Goal: Information Seeking & Learning: Learn about a topic

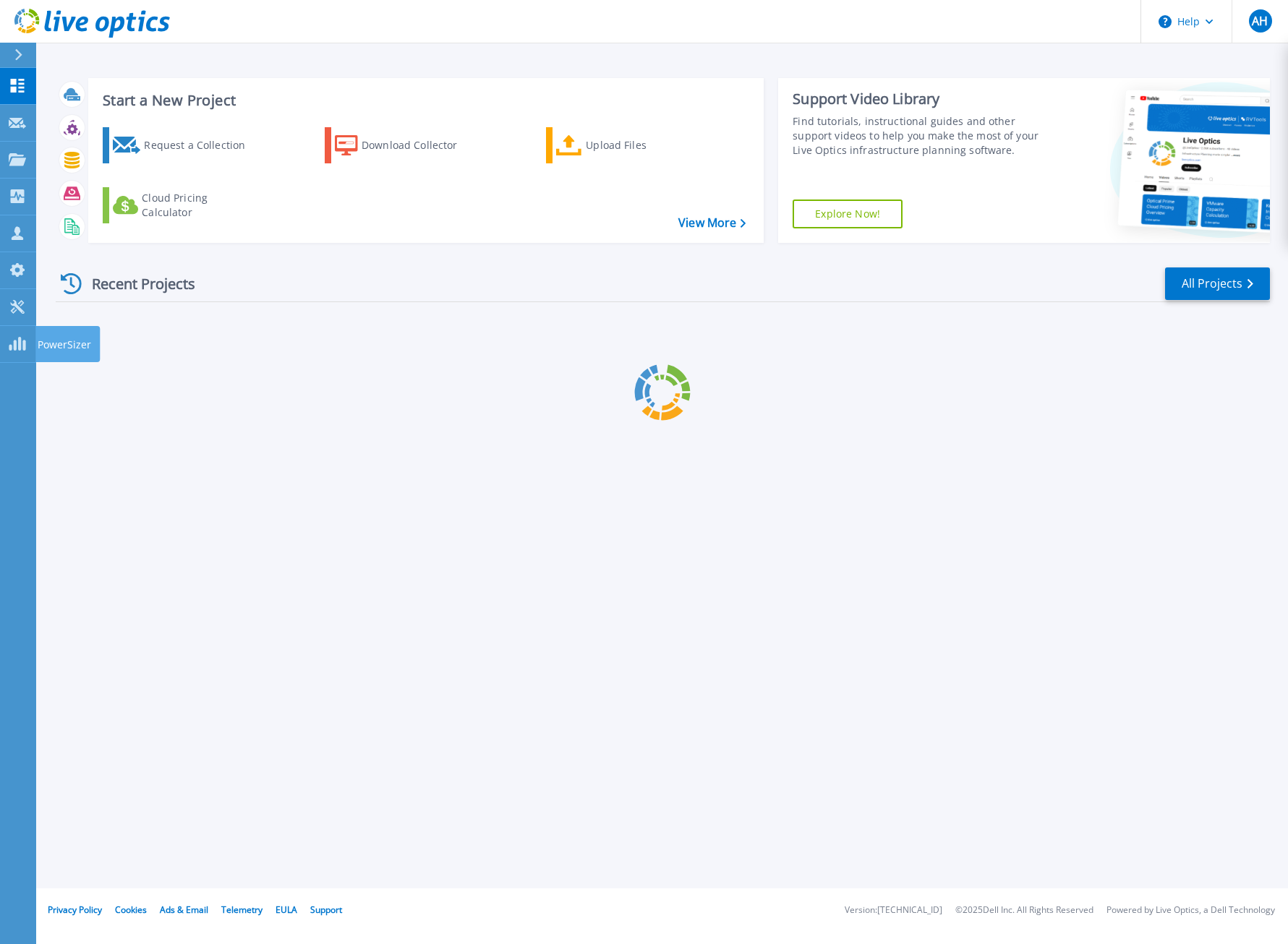
click at [221, 296] on div "Recent Projects All Projects" at bounding box center [662, 285] width 1214 height 36
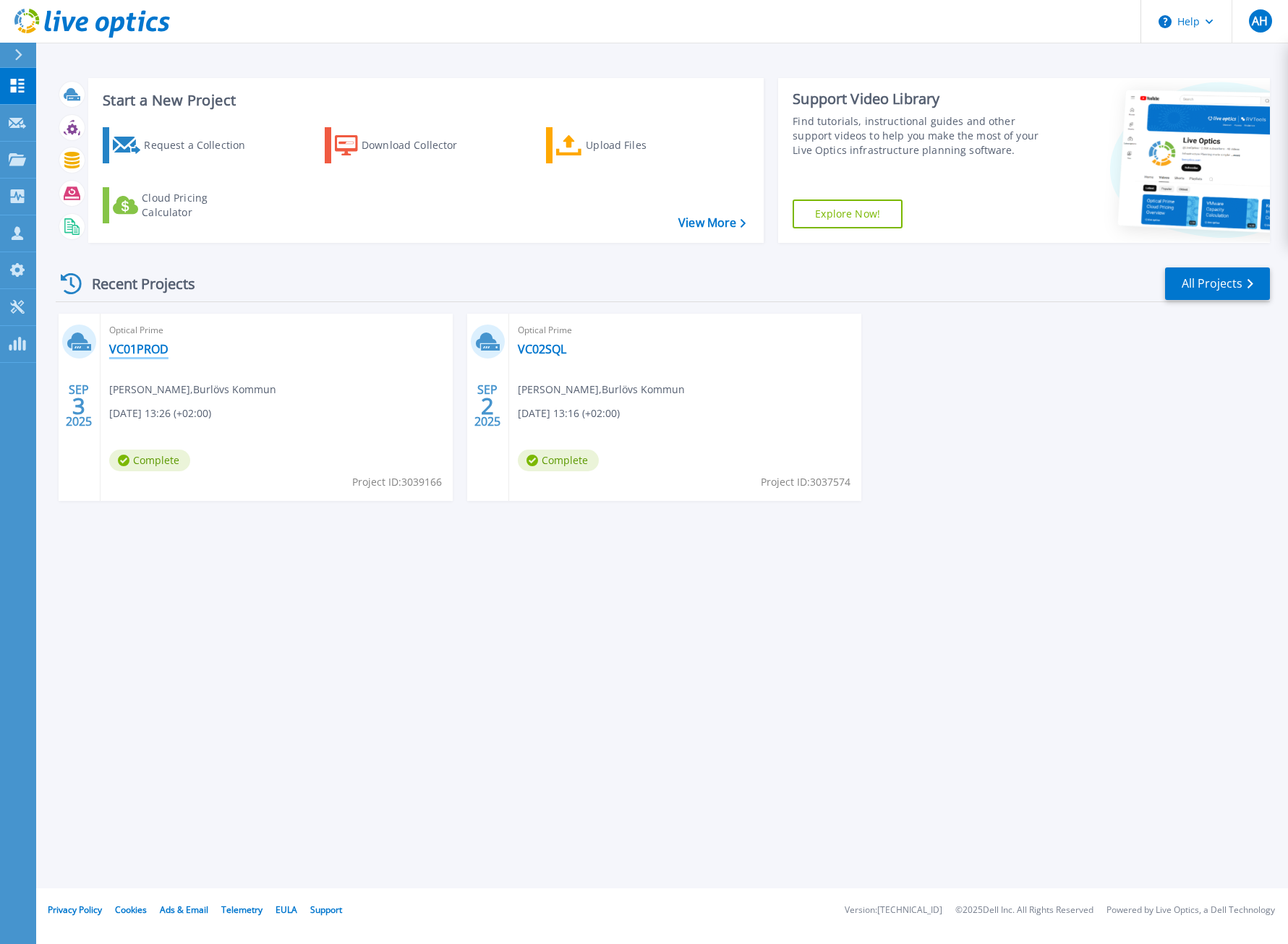
click at [141, 348] on link "VC01PROD" at bounding box center [139, 348] width 60 height 14
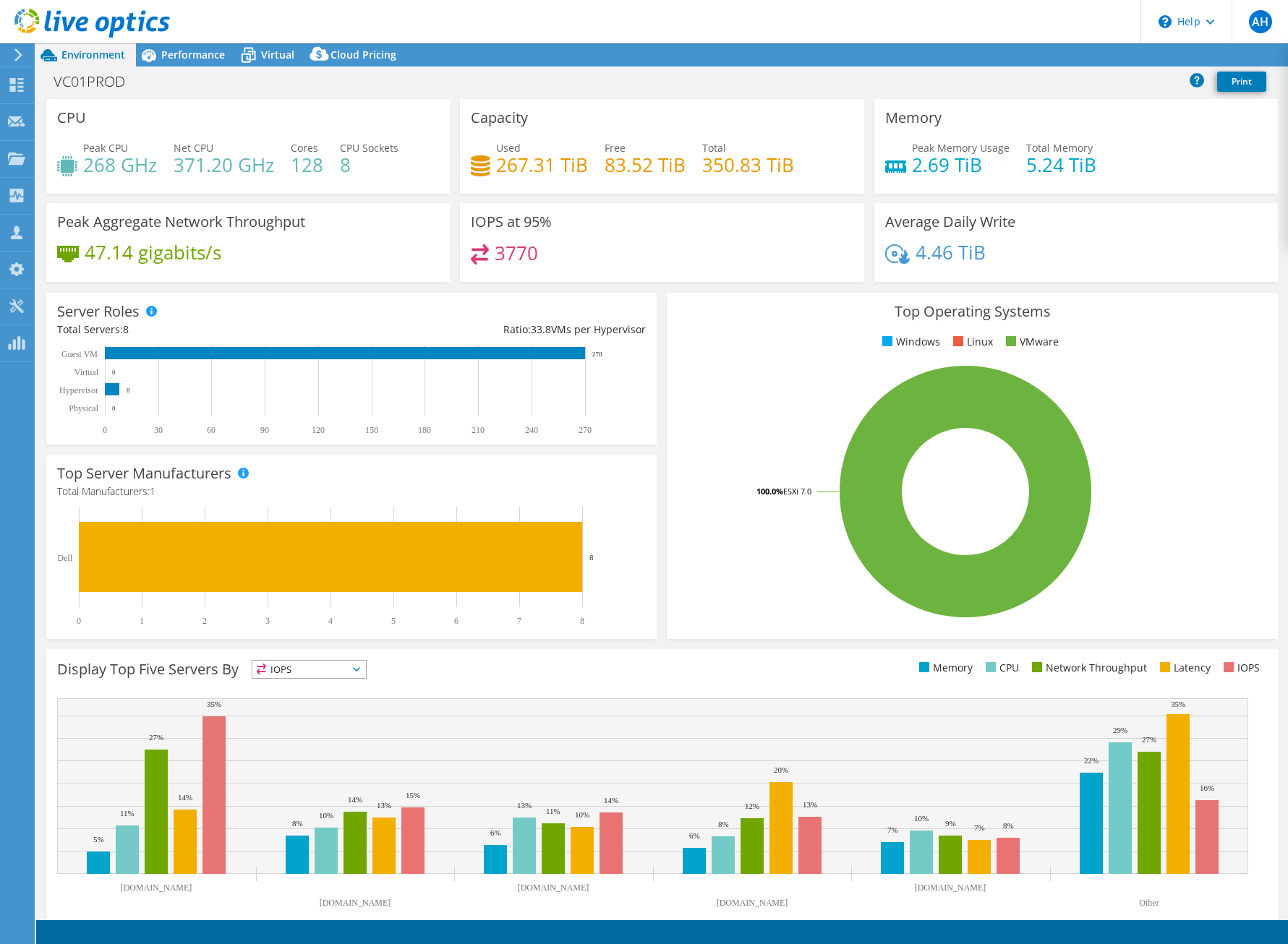
select select "USD"
click at [412, 393] on rect at bounding box center [345, 390] width 576 height 90
click at [212, 55] on span "Performance" at bounding box center [193, 55] width 64 height 14
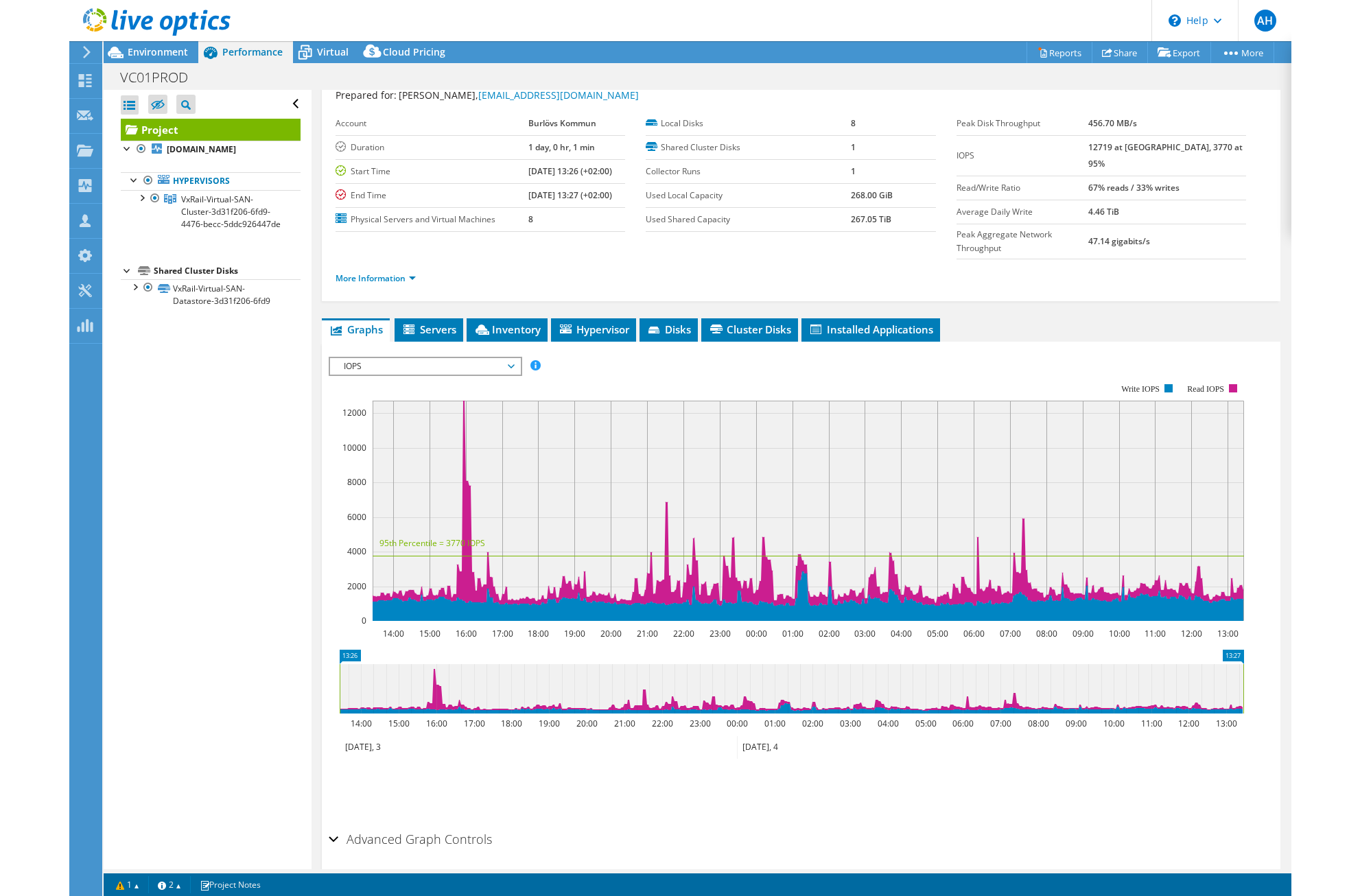
scroll to position [67, 0]
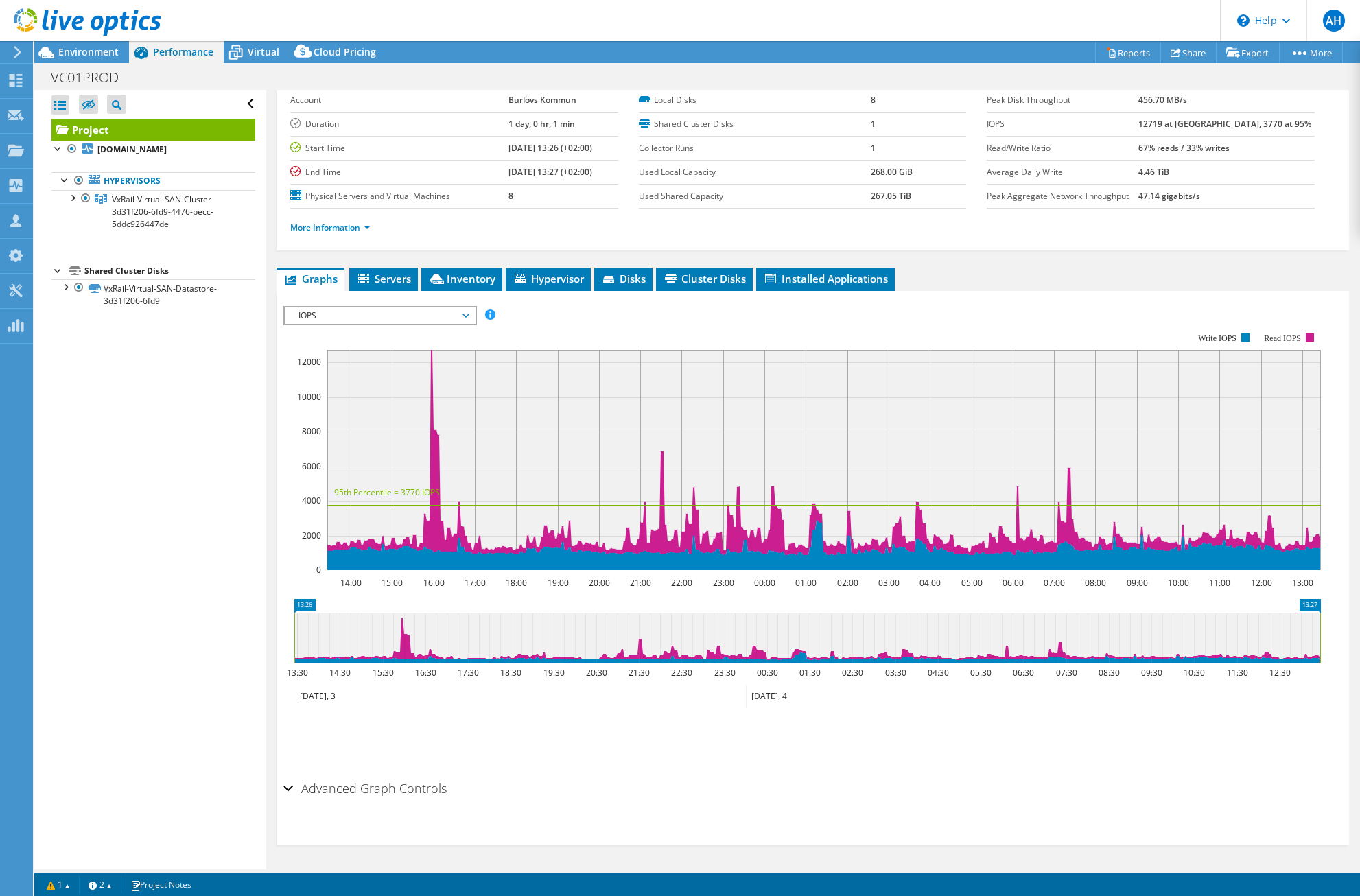
click at [419, 320] on span "IOPS" at bounding box center [379, 316] width 177 height 16
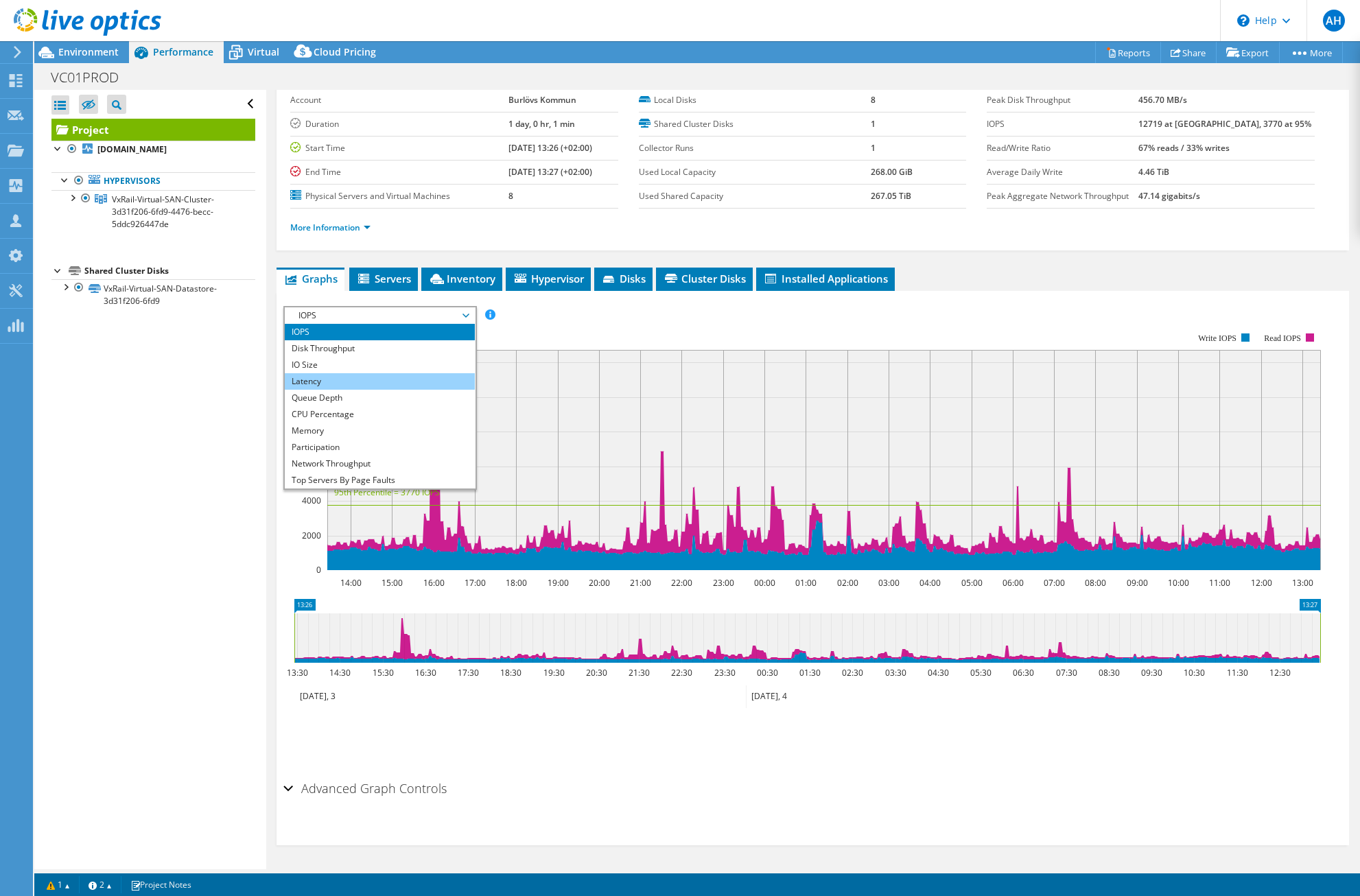
click at [407, 378] on li "Latency" at bounding box center [380, 381] width 190 height 16
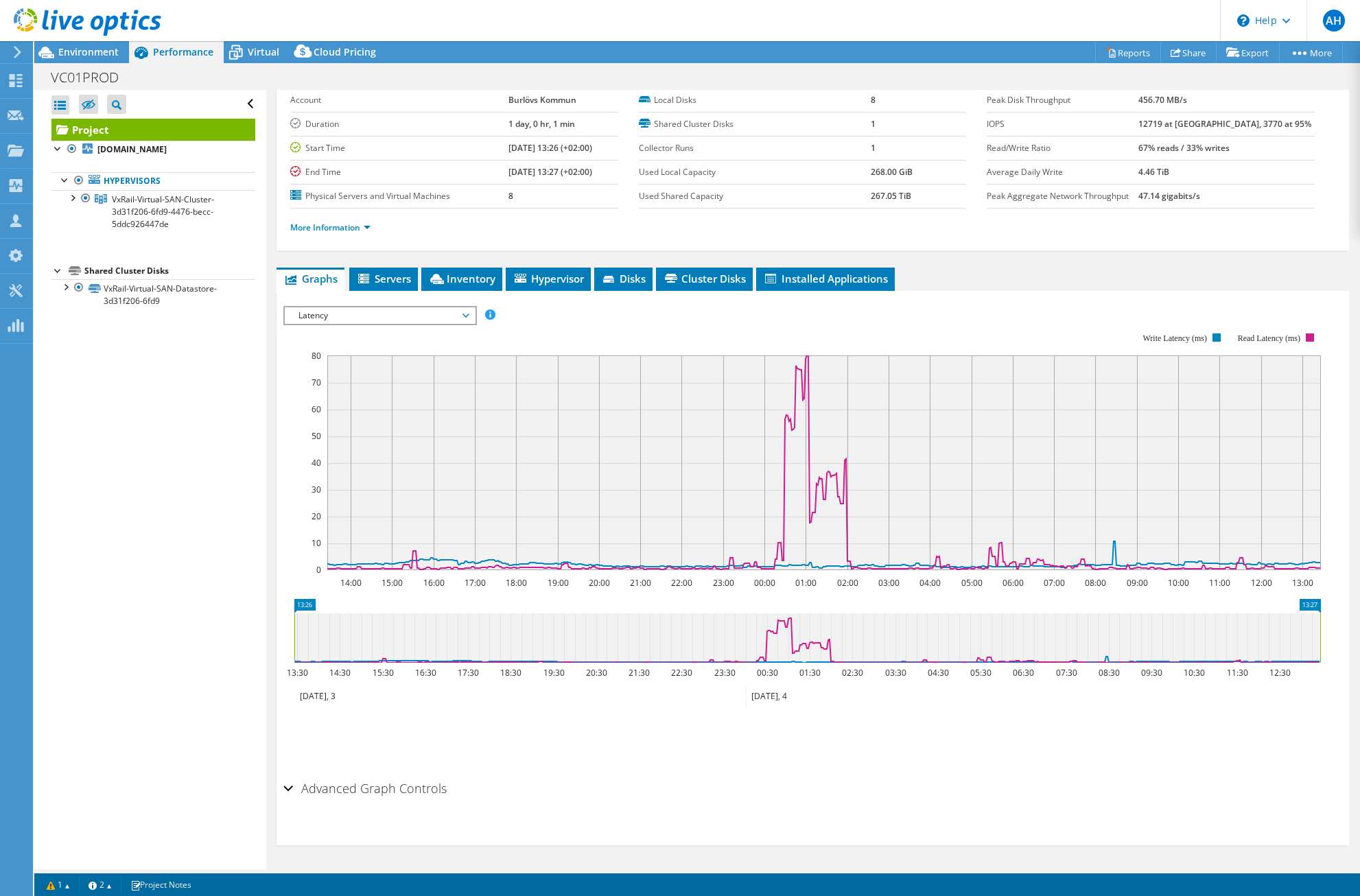
click at [436, 318] on span "Latency" at bounding box center [379, 316] width 177 height 16
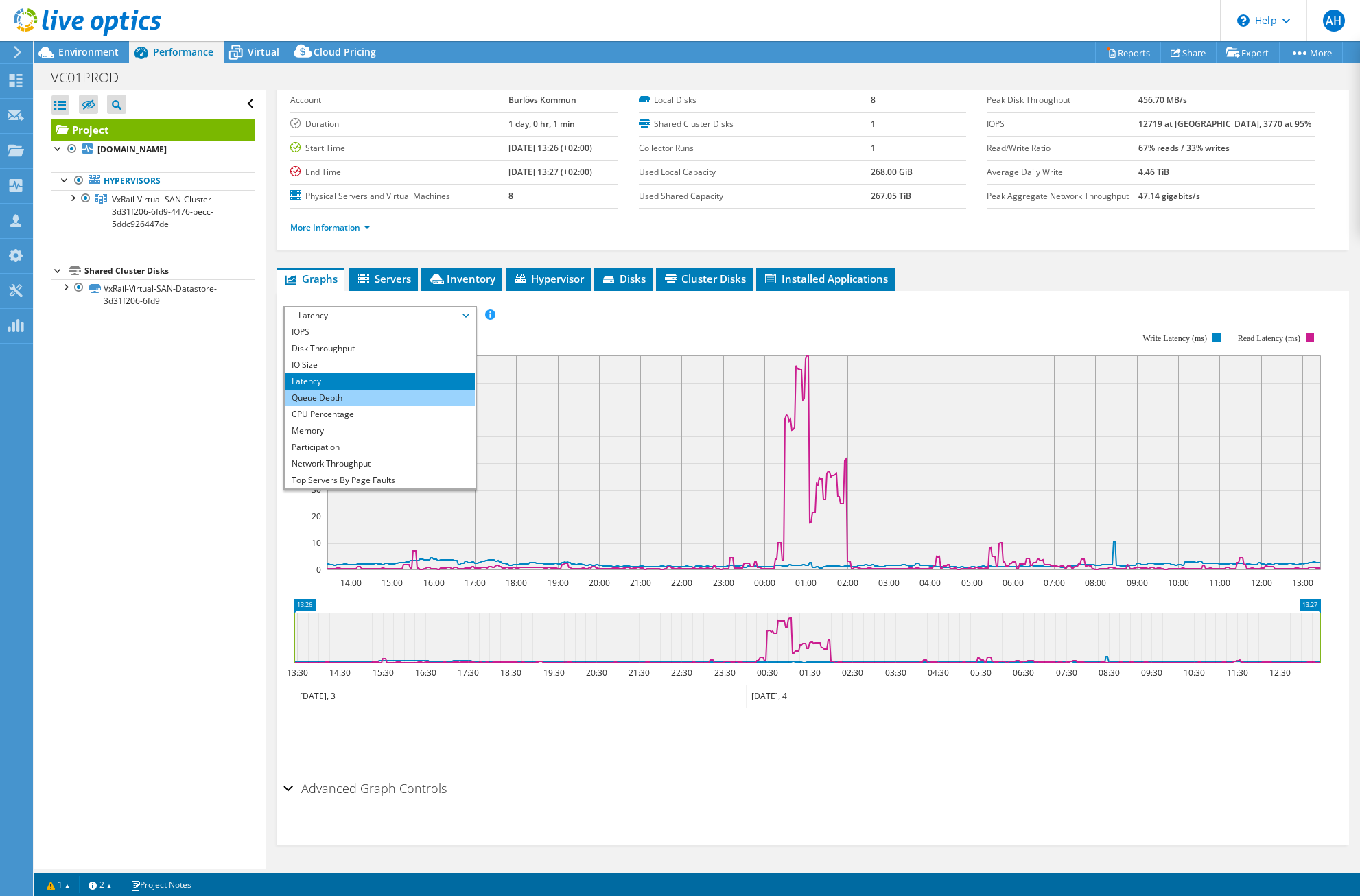
click at [392, 392] on li "Queue Depth" at bounding box center [380, 397] width 190 height 16
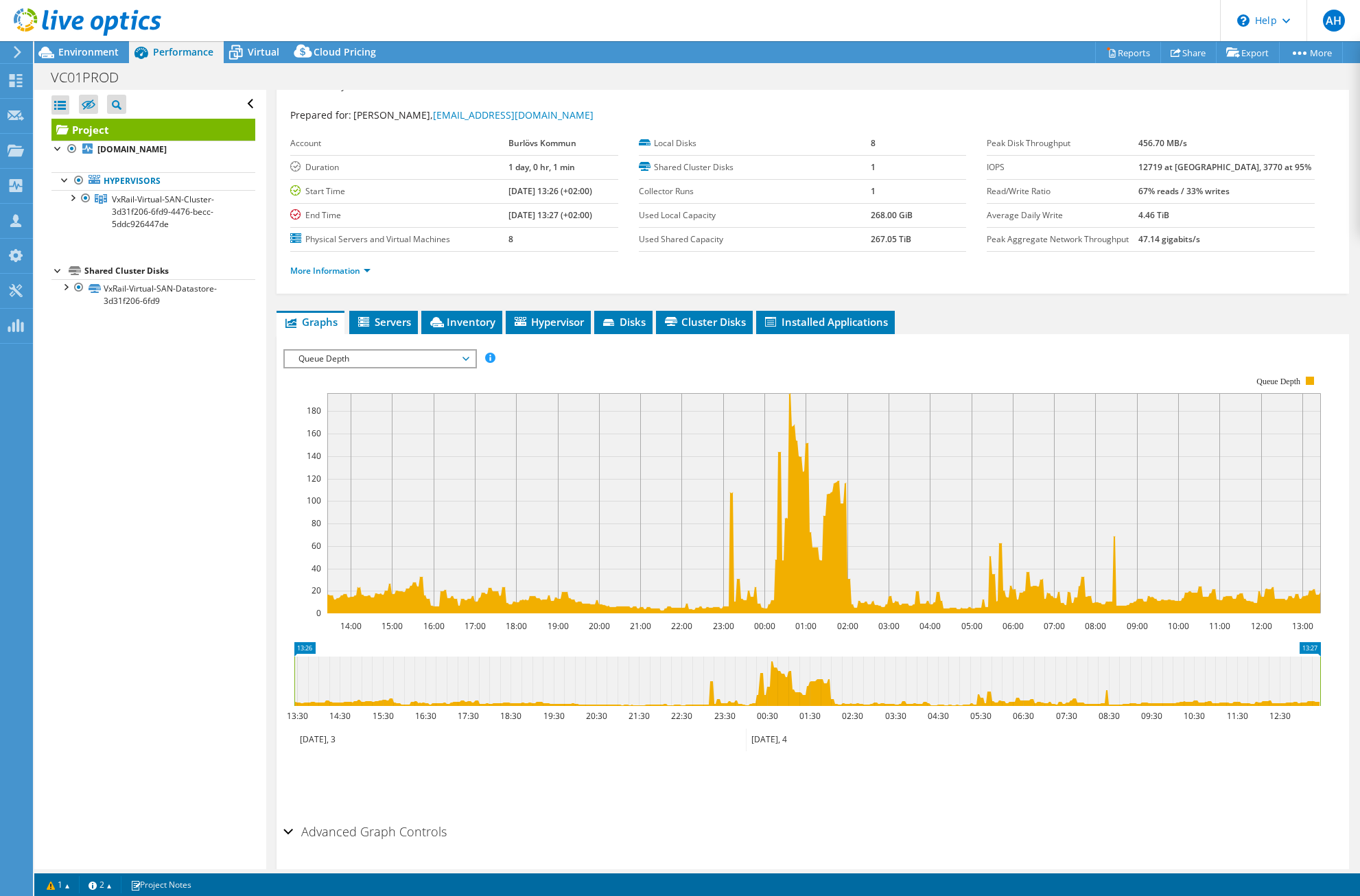
scroll to position [0, 0]
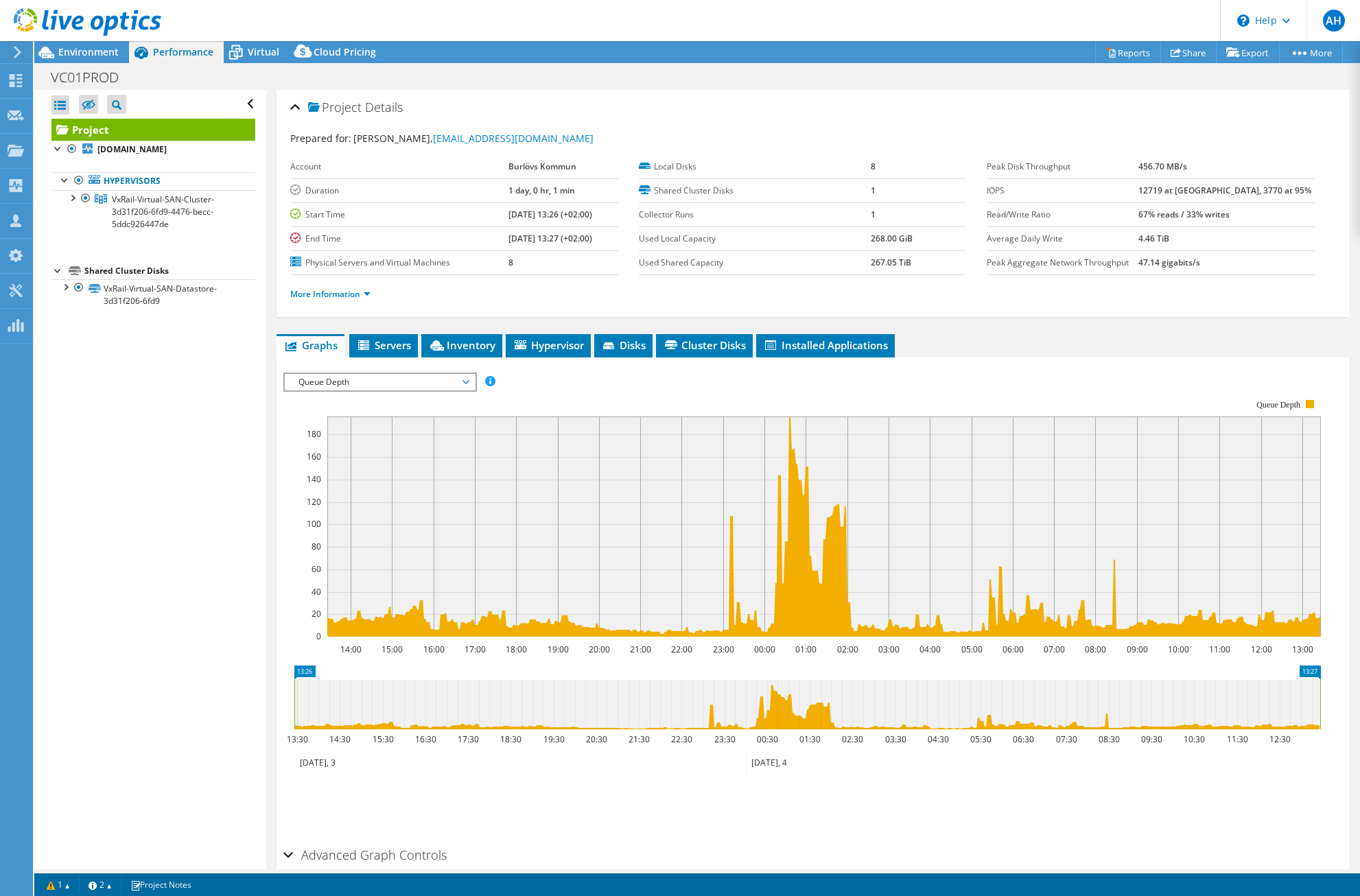
click at [463, 386] on span "Queue Depth" at bounding box center [379, 382] width 177 height 16
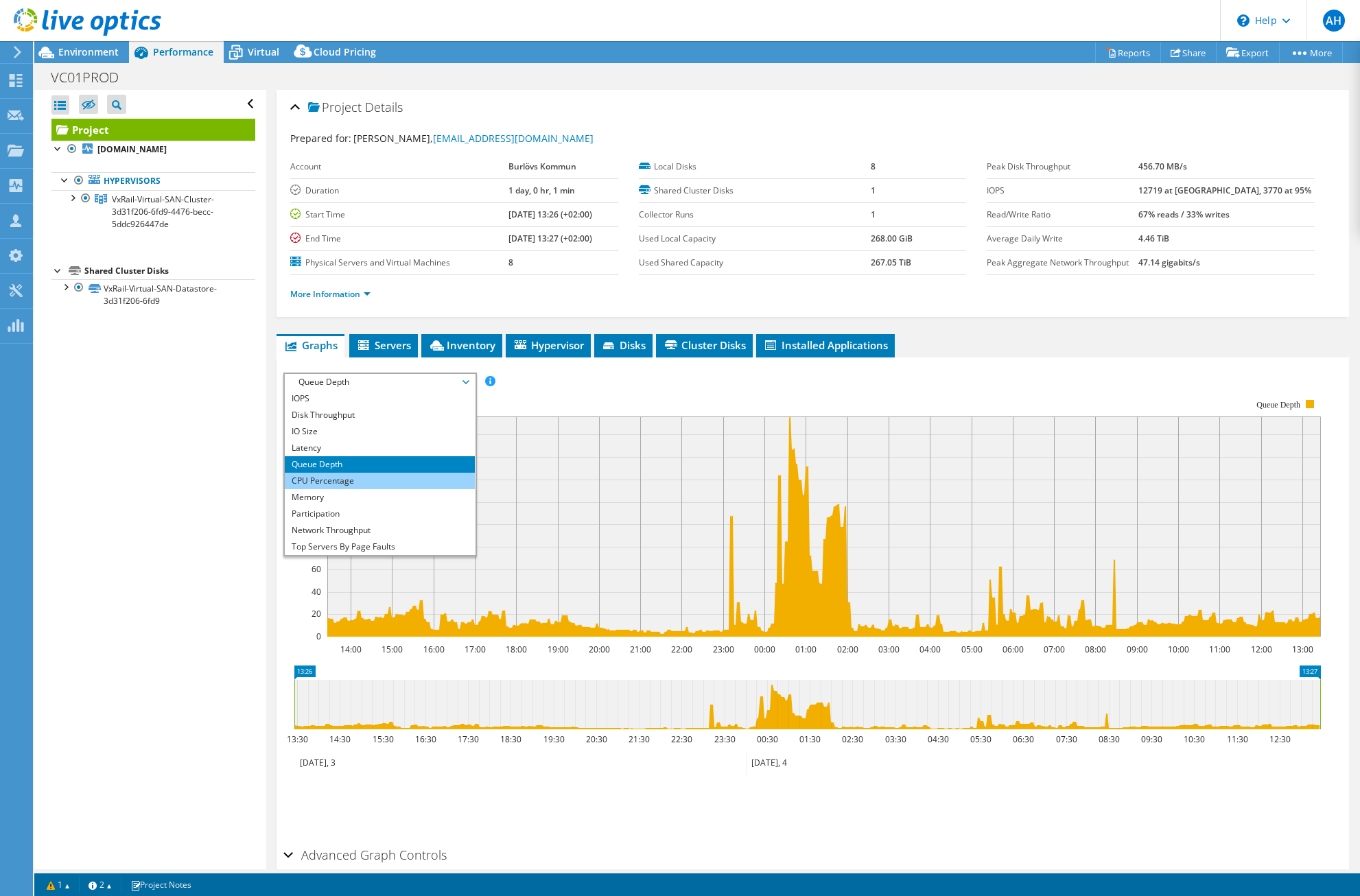
click at [419, 480] on li "CPU Percentage" at bounding box center [380, 481] width 190 height 16
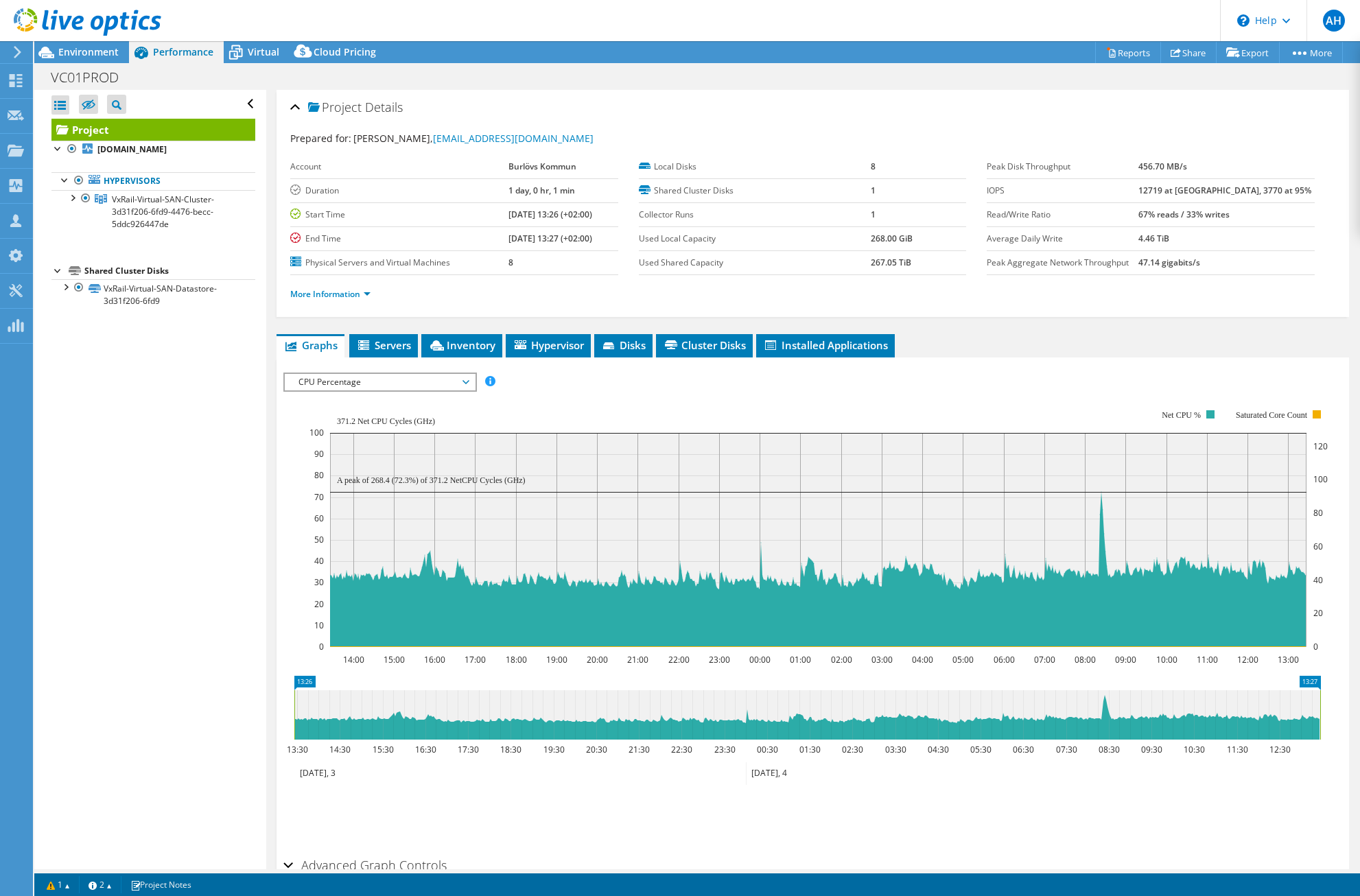
click at [416, 379] on span "CPU Percentage" at bounding box center [379, 382] width 177 height 16
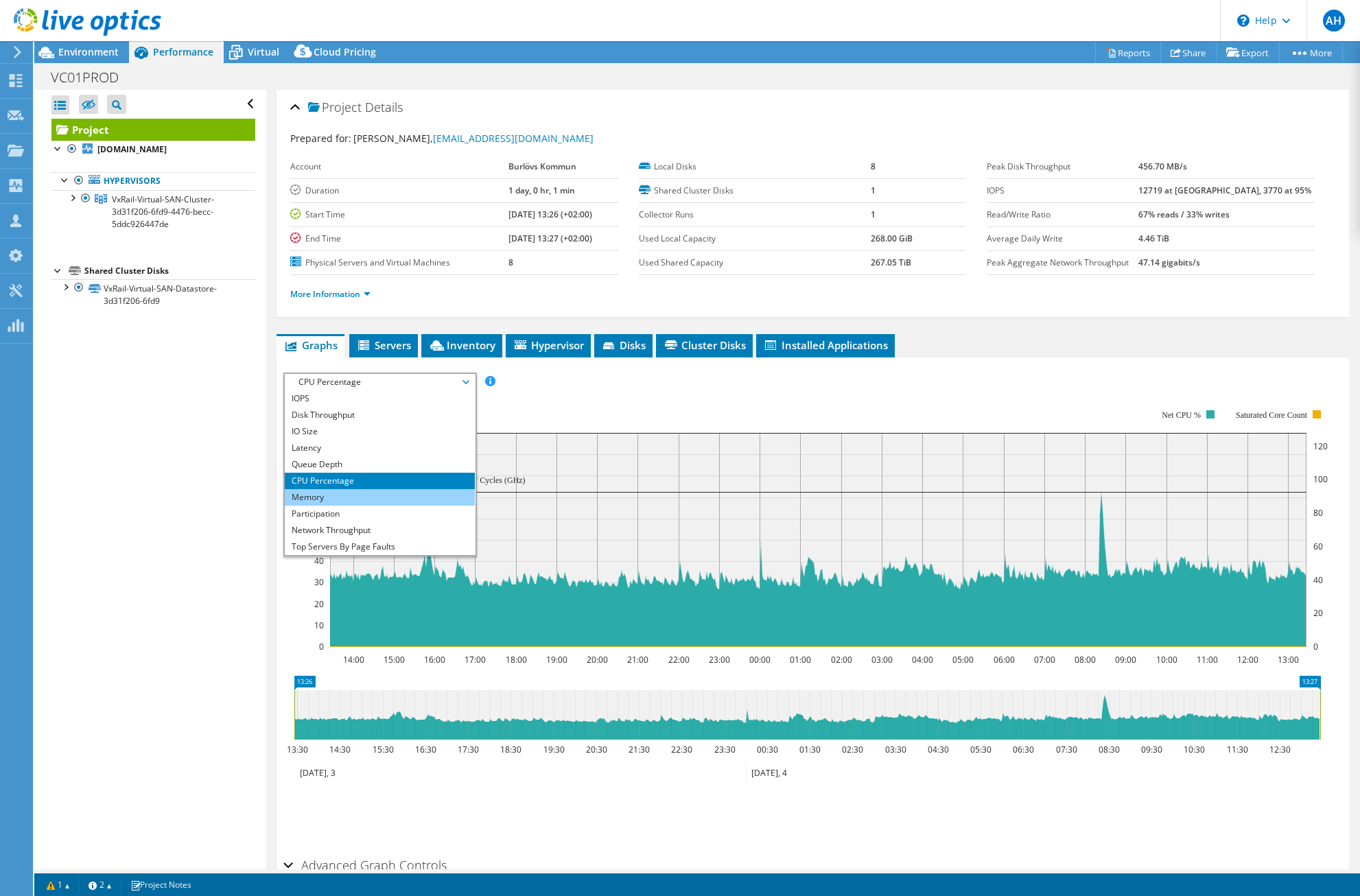
click at [410, 491] on li "Memory" at bounding box center [380, 497] width 190 height 16
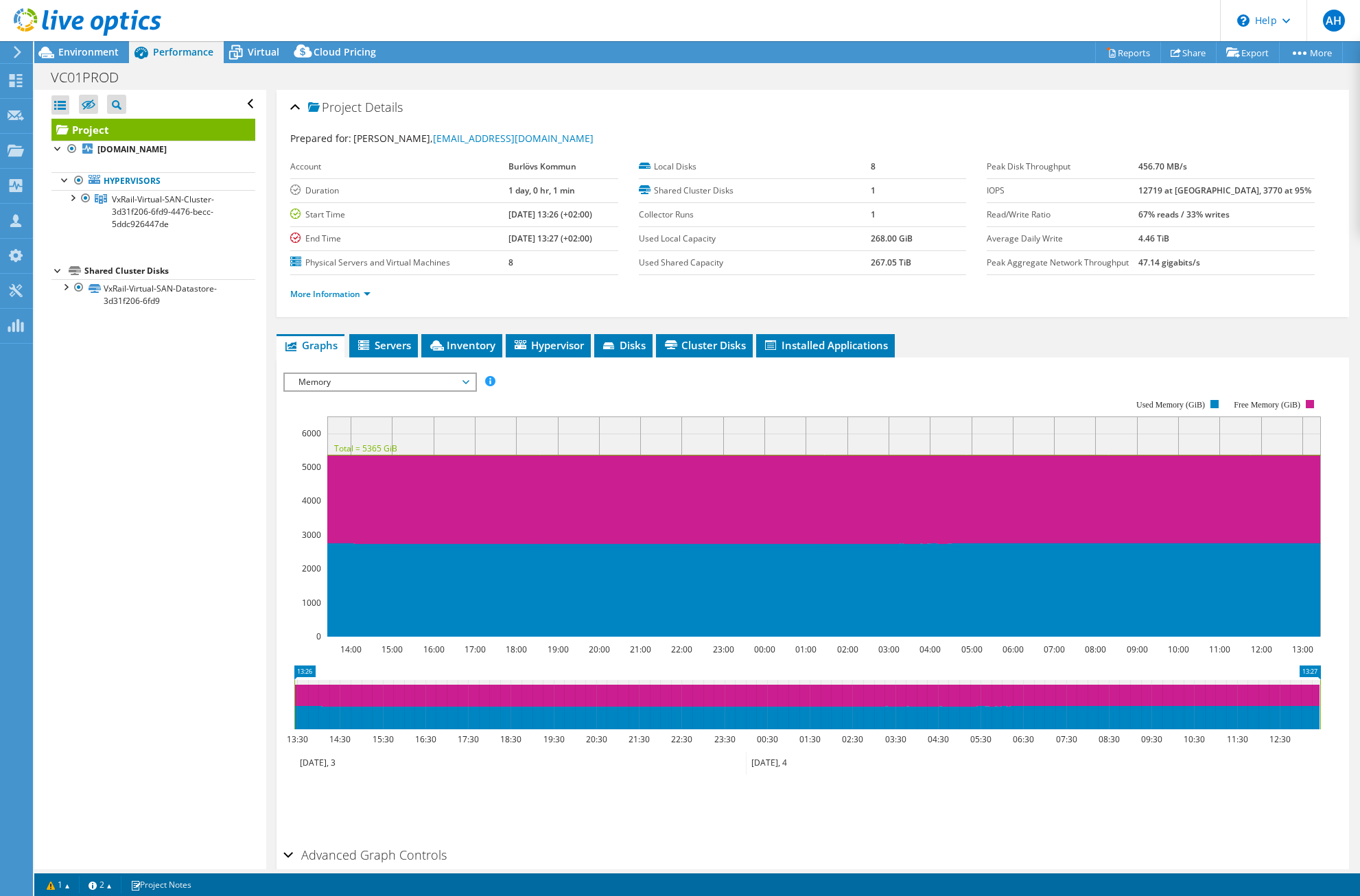
click at [438, 379] on span "Memory" at bounding box center [379, 382] width 177 height 16
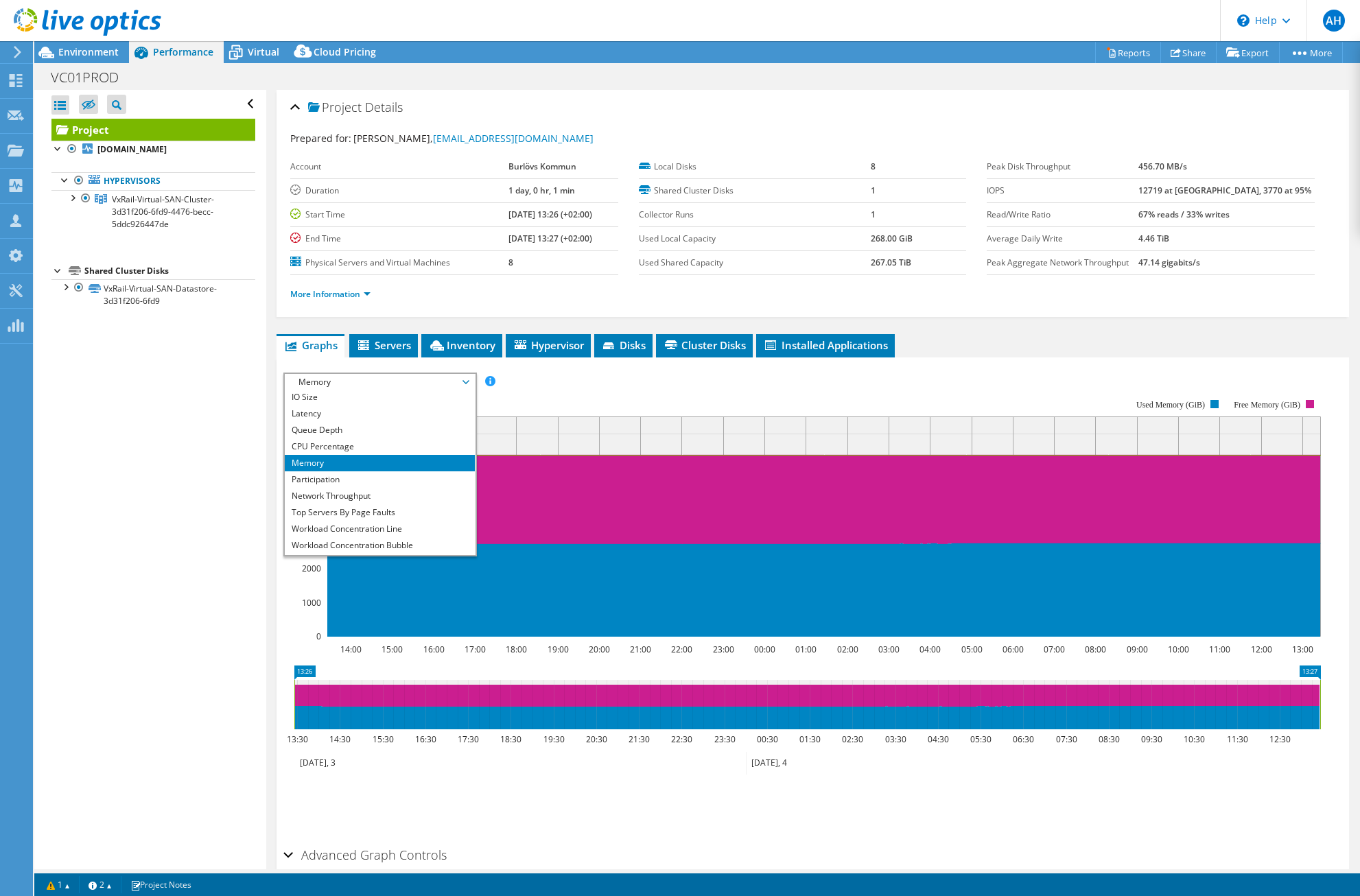
scroll to position [49, 0]
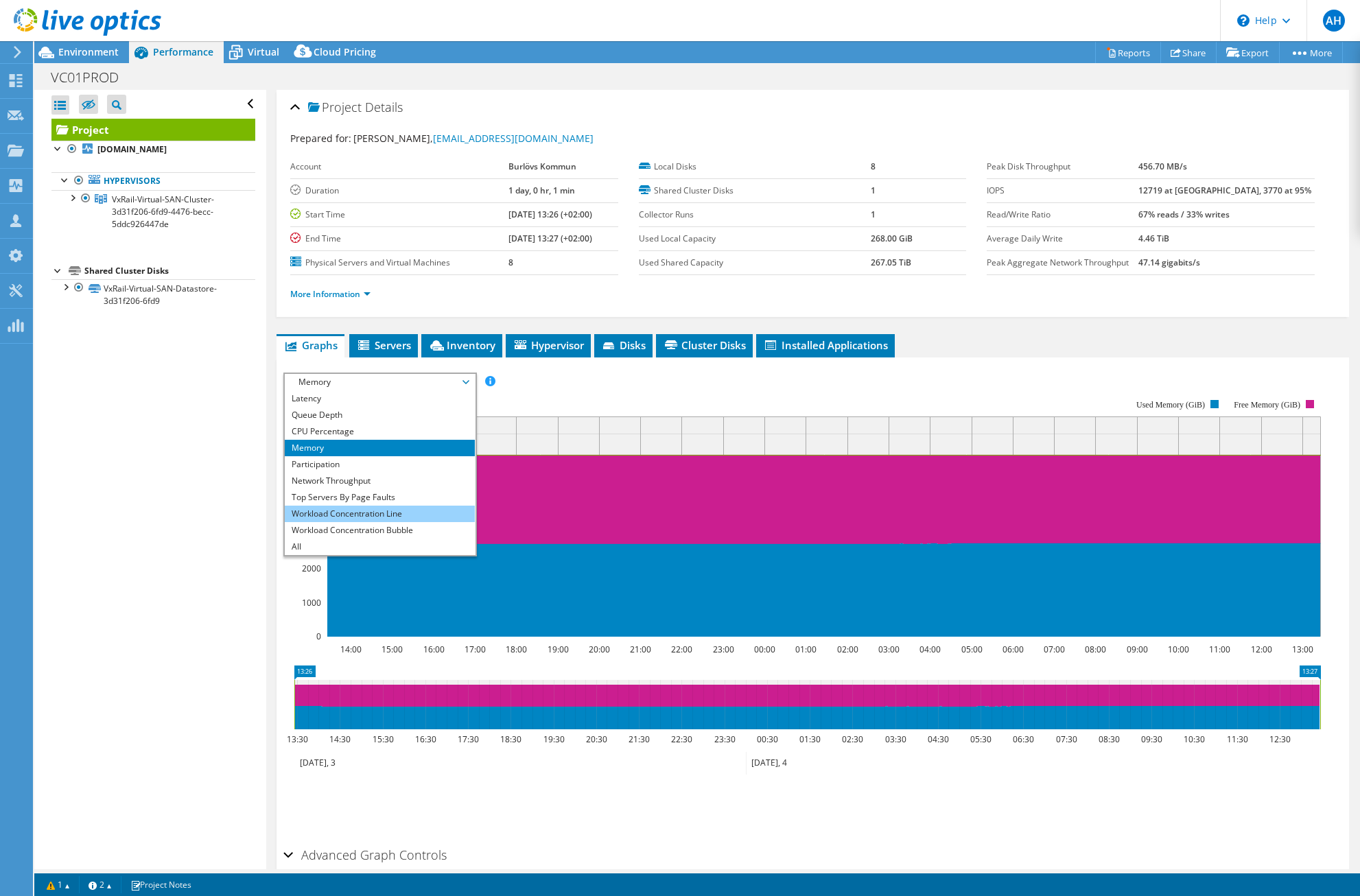
click at [444, 520] on li "Workload Concentration Line" at bounding box center [380, 514] width 190 height 16
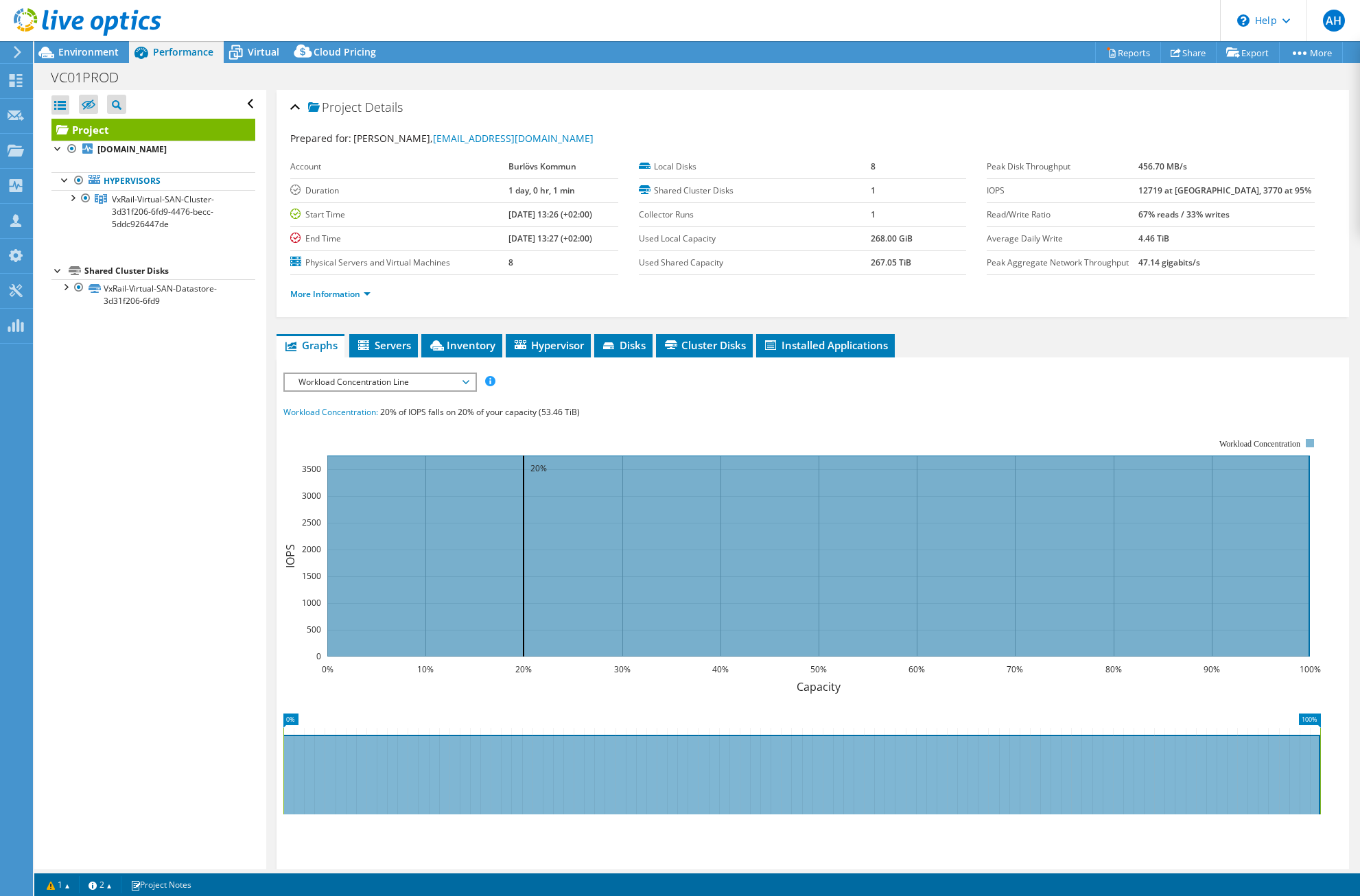
click at [448, 385] on span "Workload Concentration Line" at bounding box center [379, 382] width 177 height 16
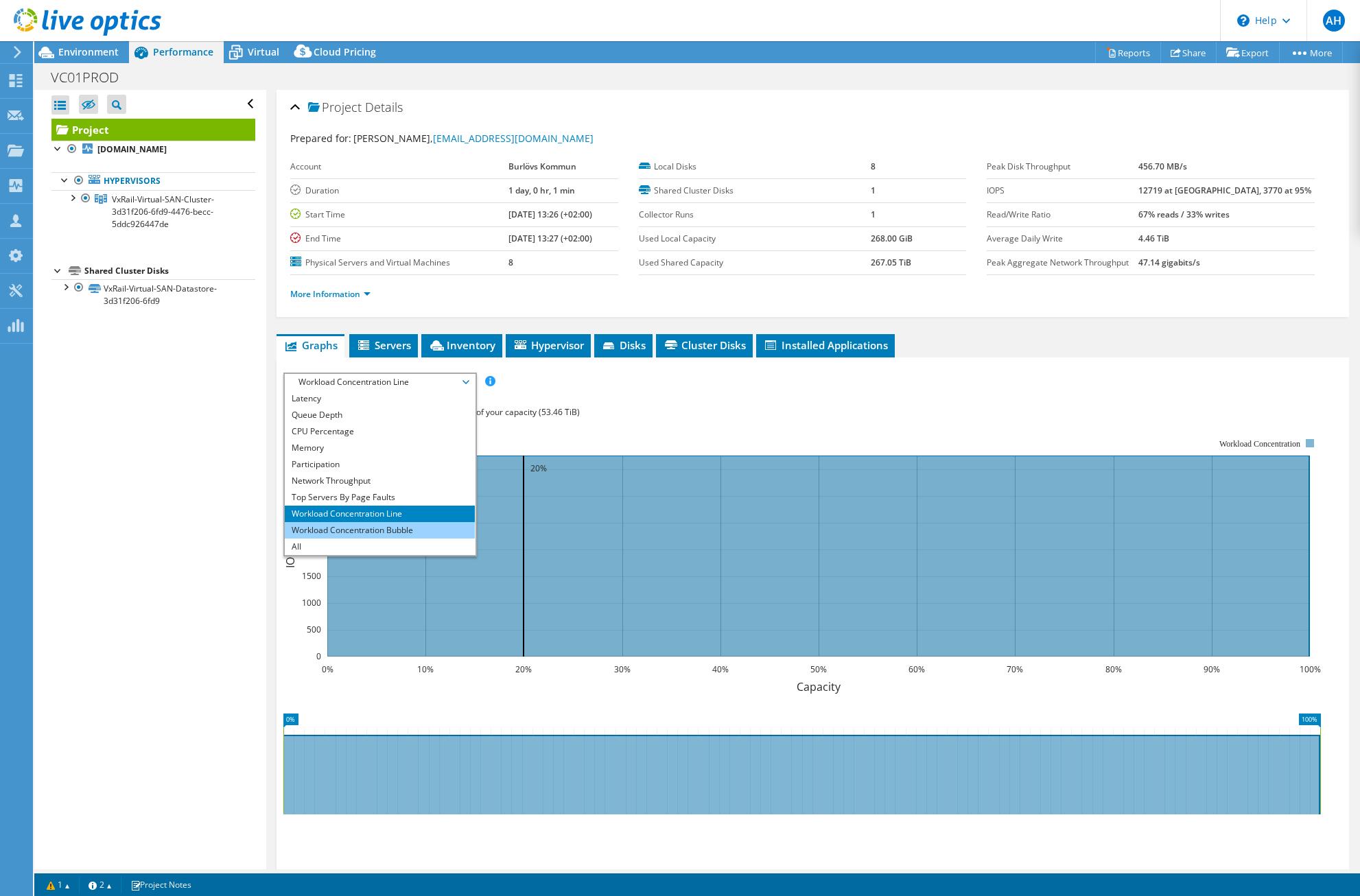
click at [410, 531] on li "Workload Concentration Bubble" at bounding box center [380, 530] width 190 height 16
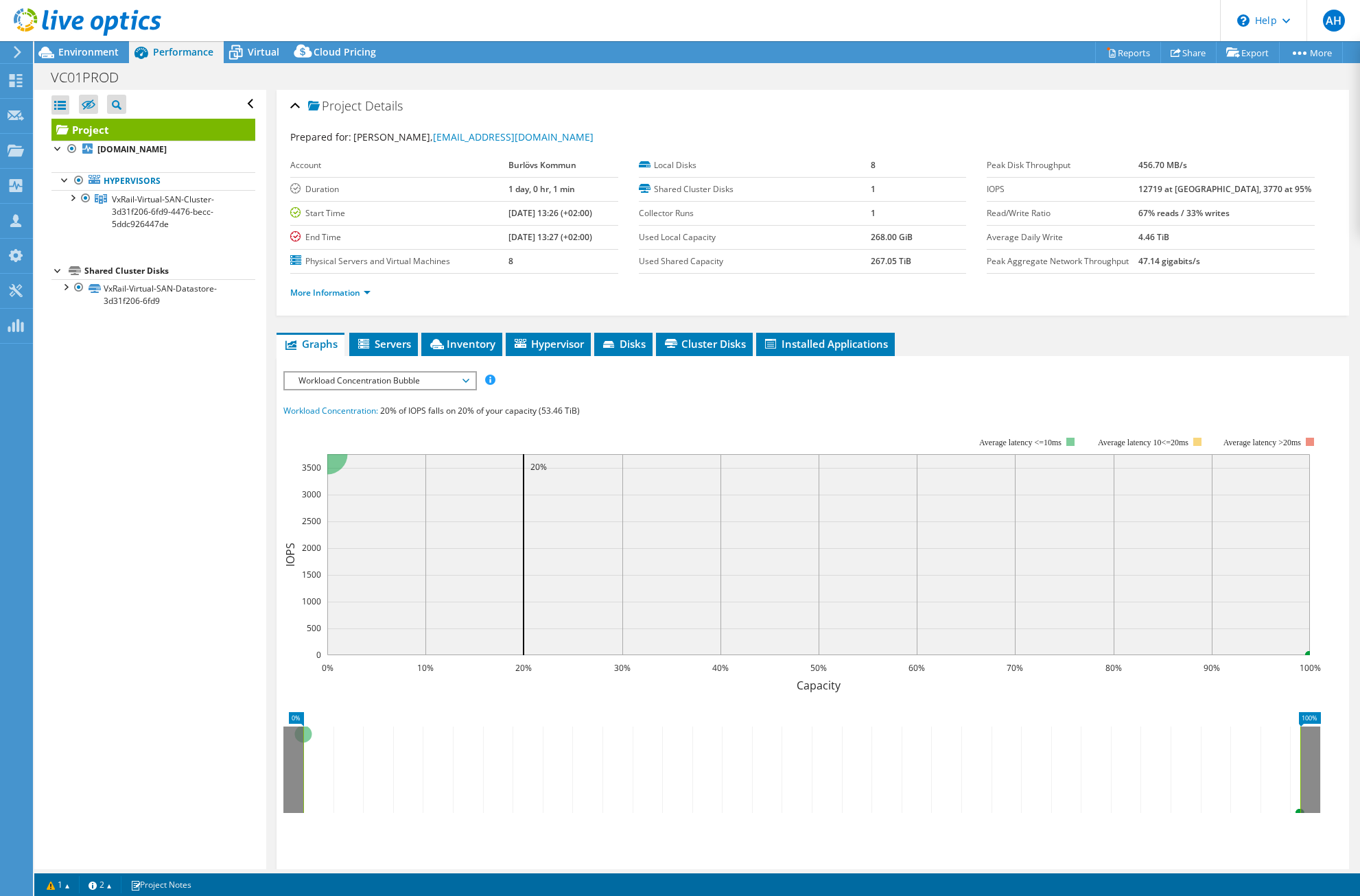
scroll to position [0, 0]
click at [449, 385] on span "Workload Concentration Bubble" at bounding box center [379, 382] width 177 height 16
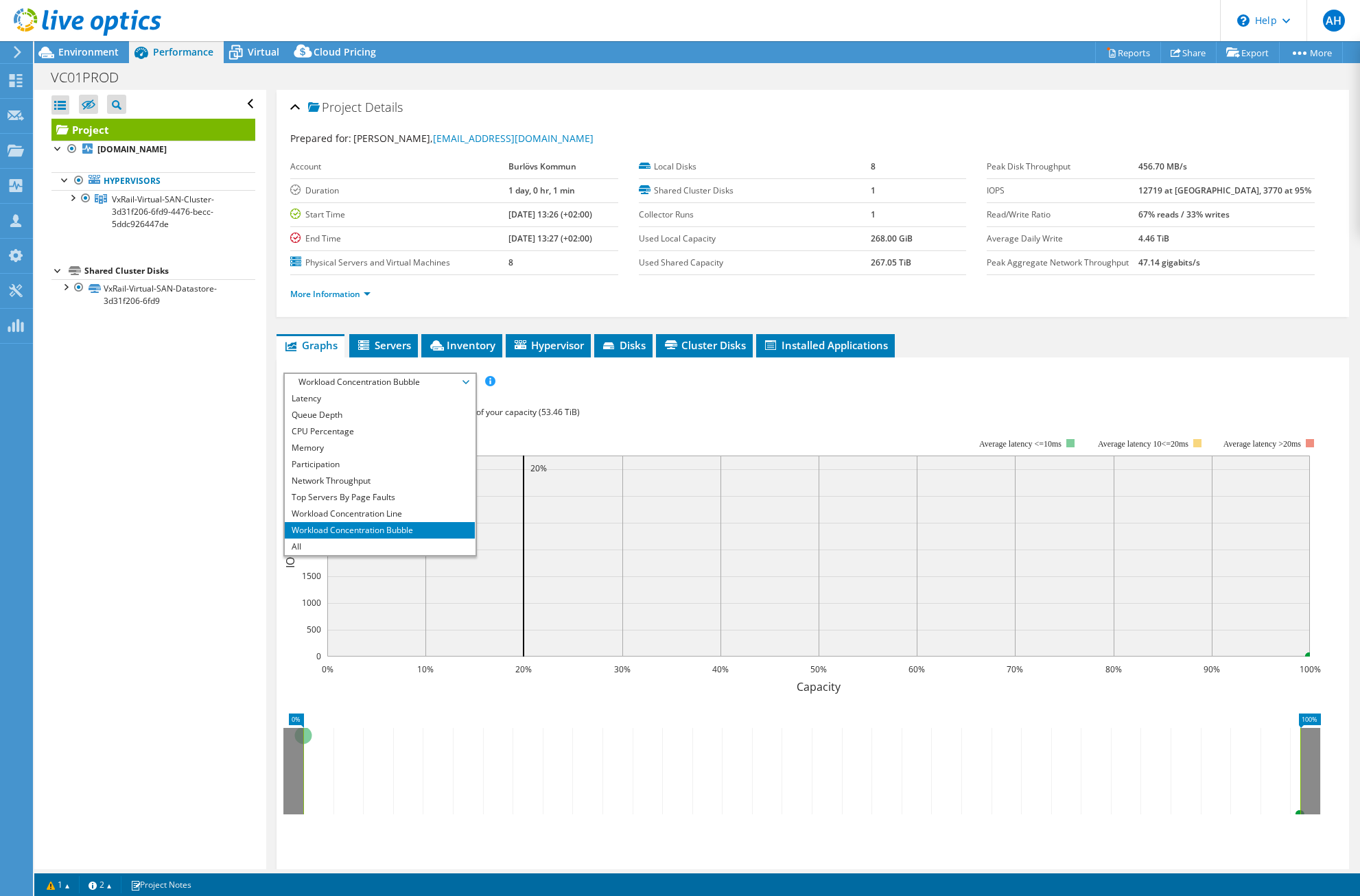
click at [630, 408] on div "Workload Concentration: 20% of IOPS falls on 20% of your capacity (53.46 TiB)" at bounding box center [813, 412] width 1058 height 15
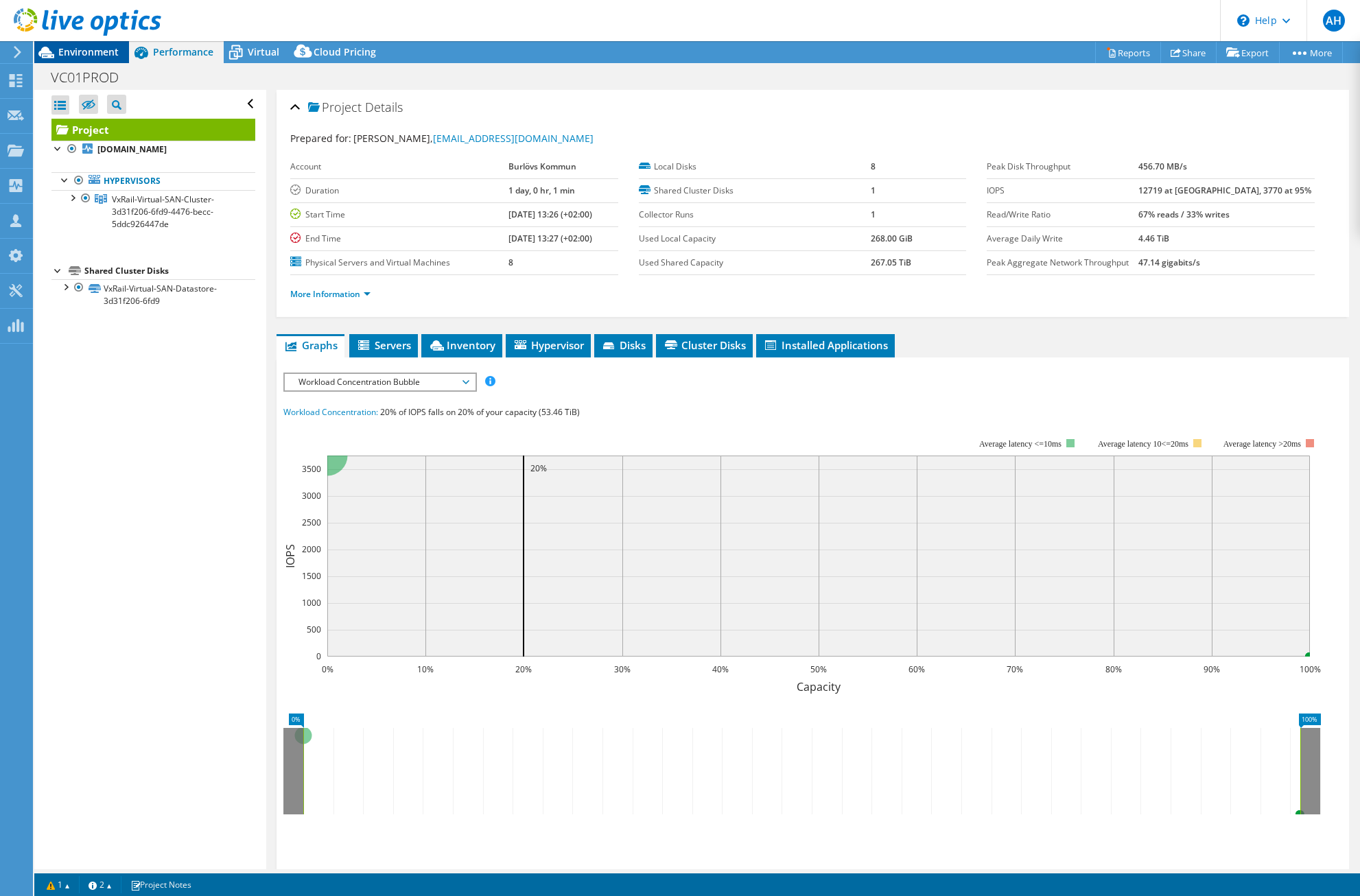
click at [62, 53] on span "Environment" at bounding box center [88, 52] width 60 height 13
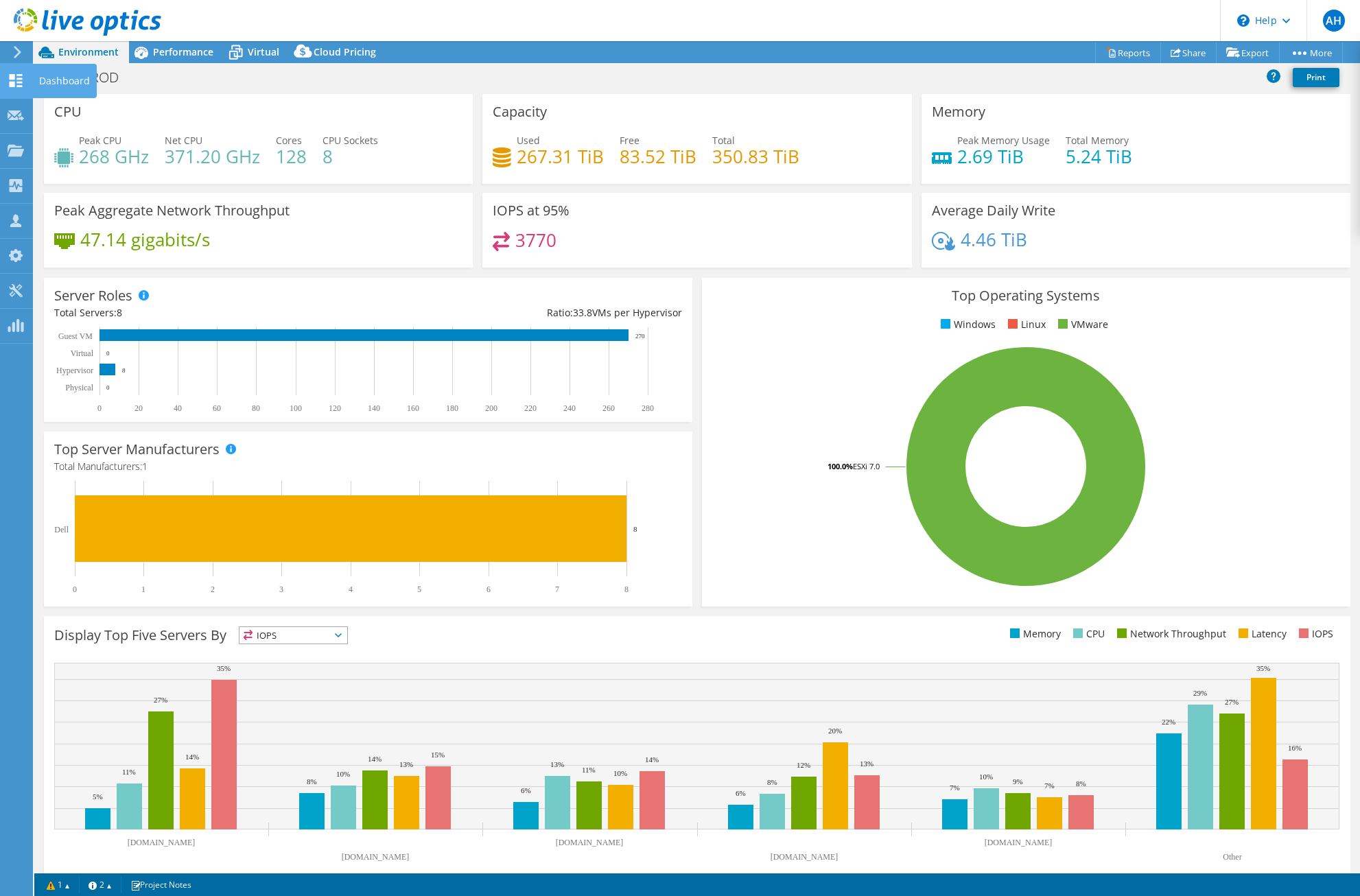
click at [17, 84] on icon at bounding box center [16, 80] width 16 height 13
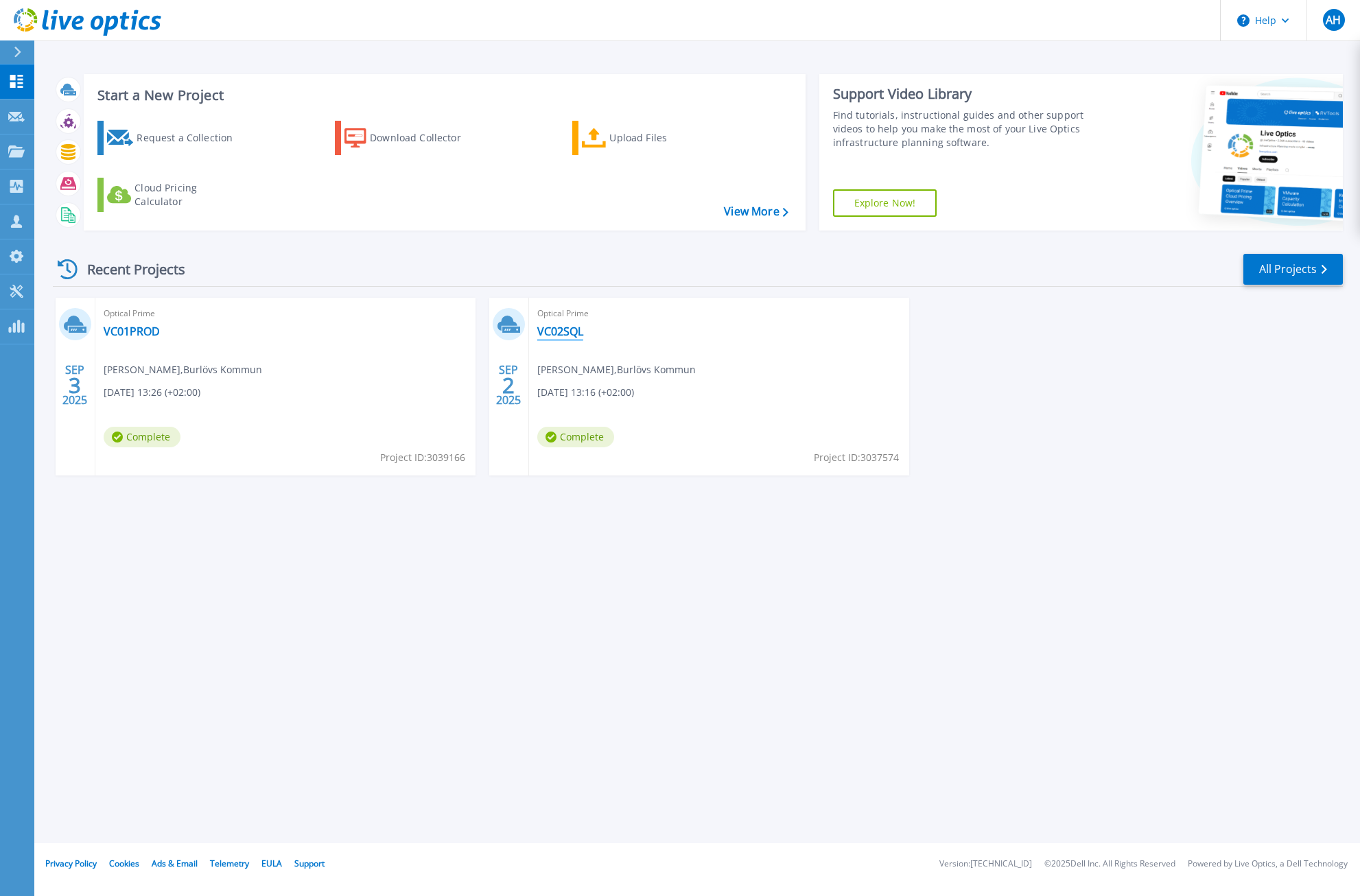
click at [554, 336] on link "VC02SQL" at bounding box center [560, 331] width 46 height 13
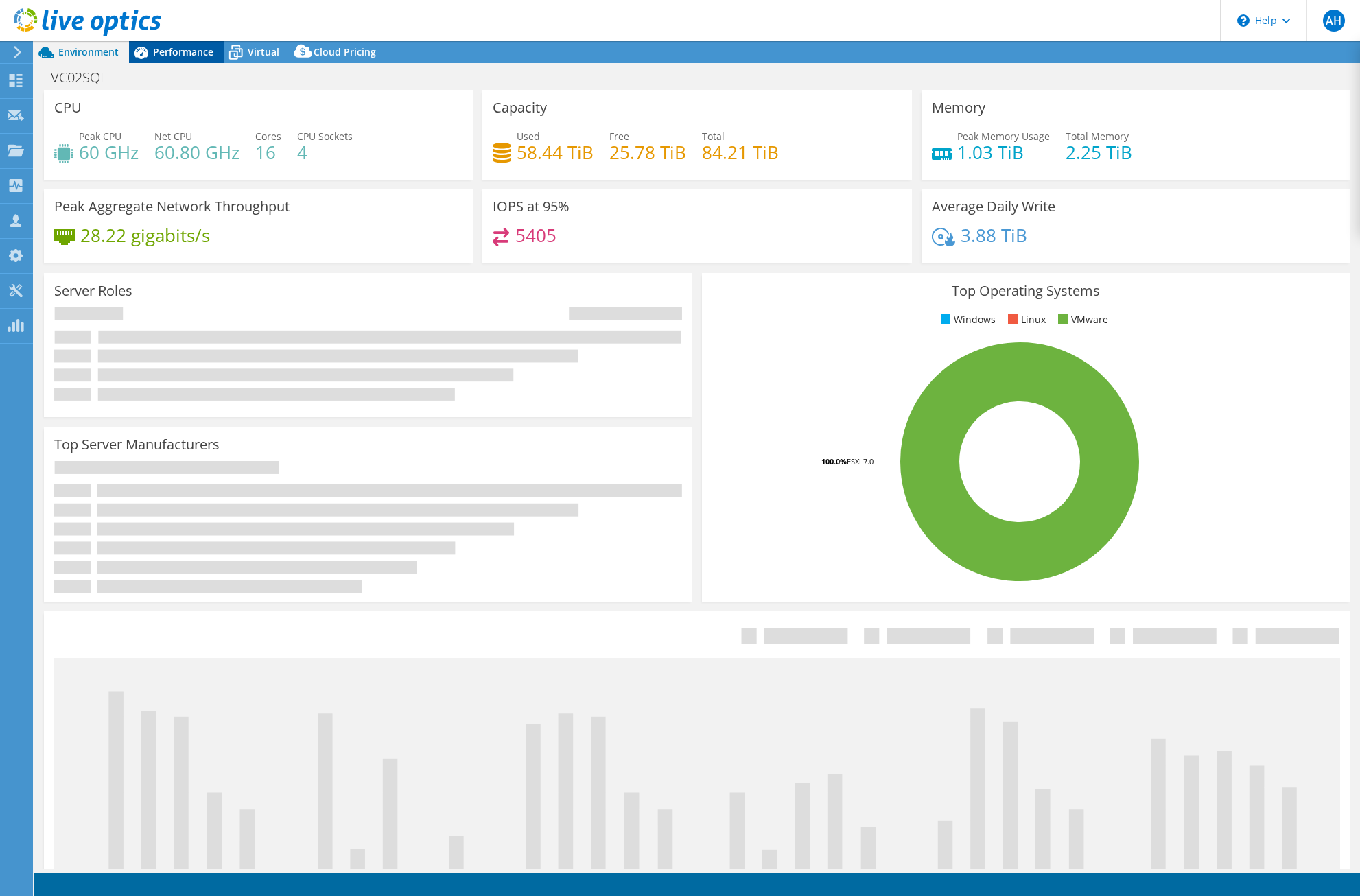
select select "EUFrankfurt"
click at [183, 52] on span "Performance" at bounding box center [183, 52] width 60 height 13
select select "EUFrankfurt"
select select "SEK"
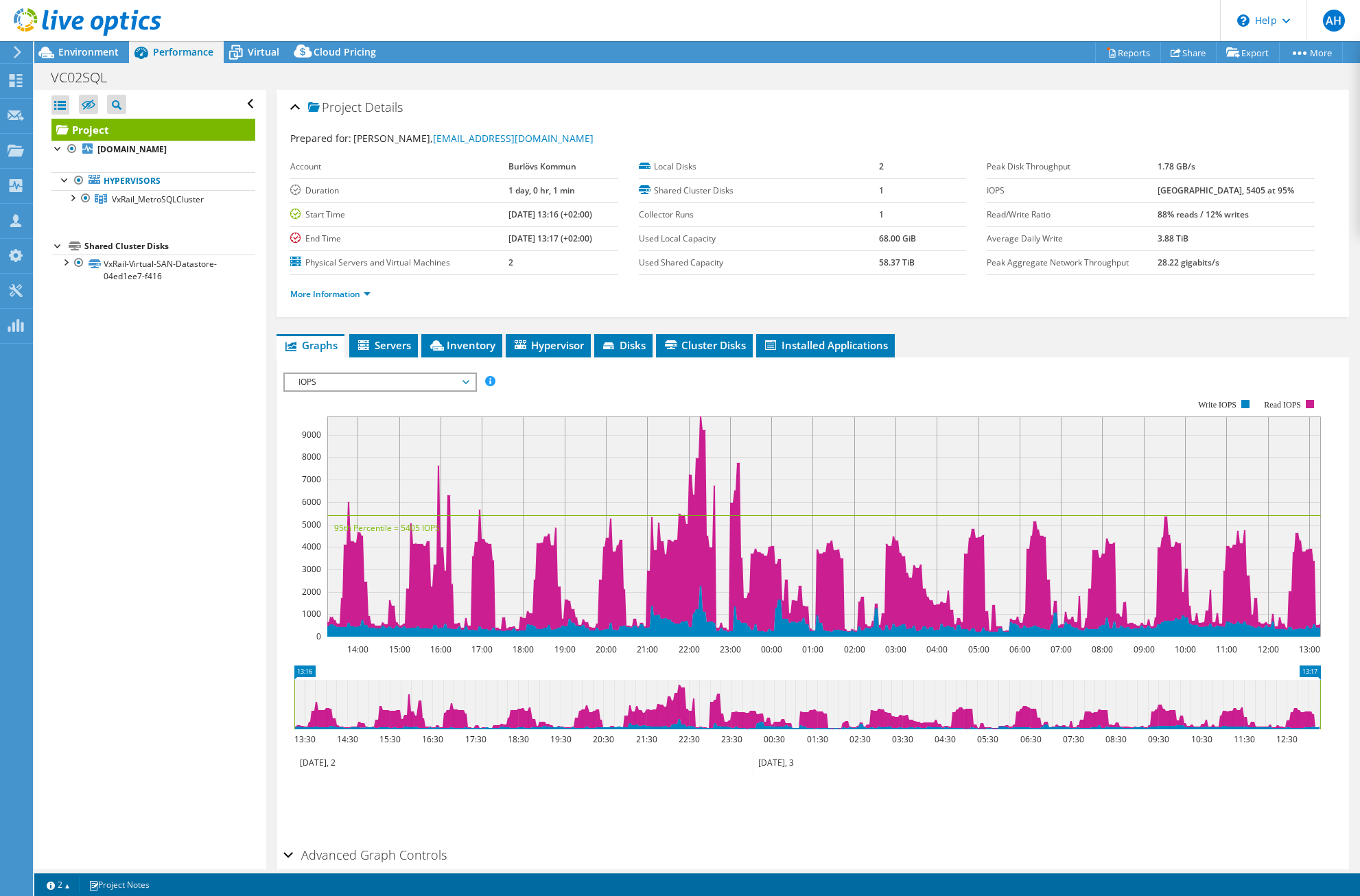
click at [449, 375] on span "IOPS" at bounding box center [379, 382] width 177 height 16
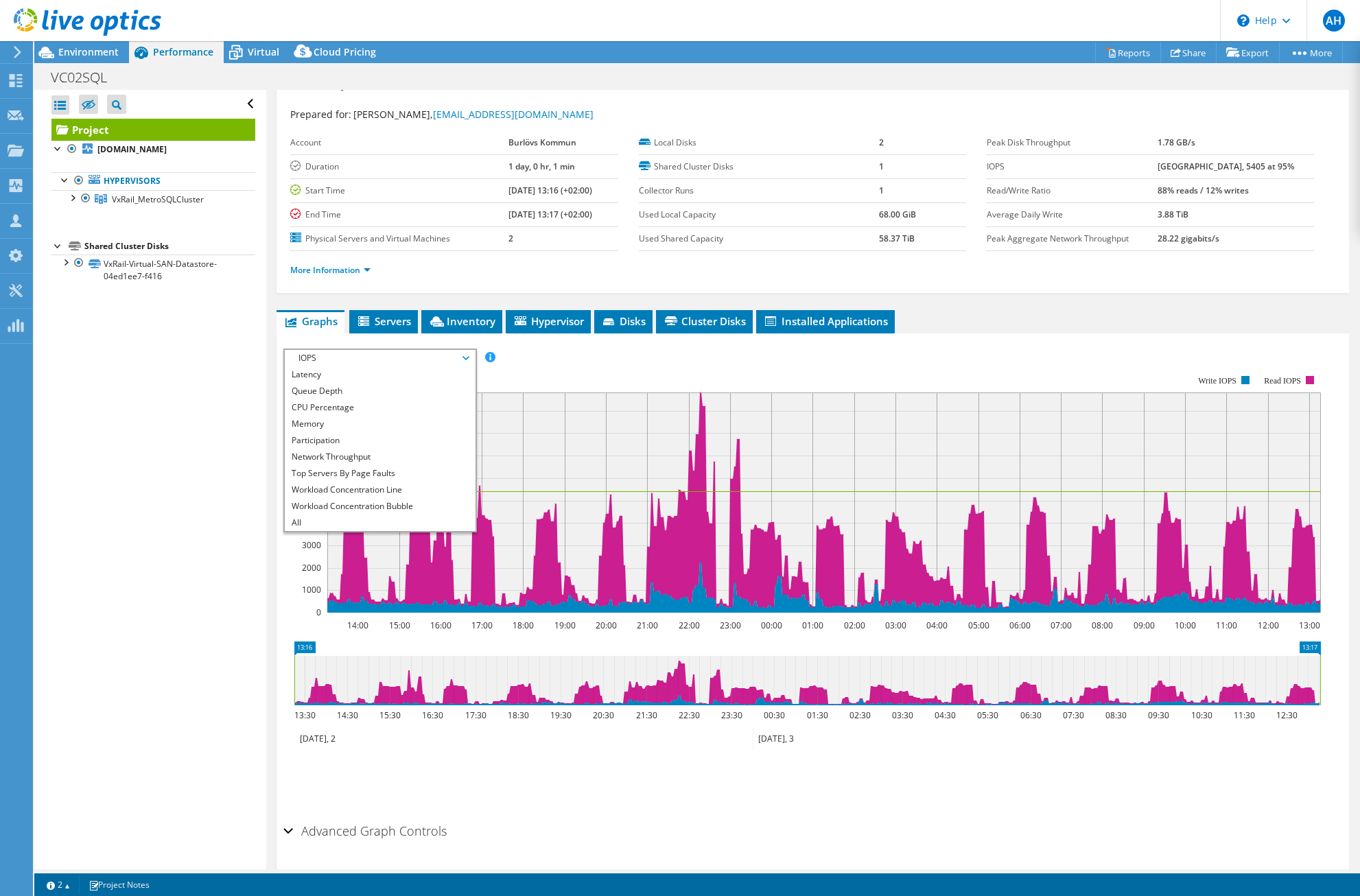
scroll to position [67, 0]
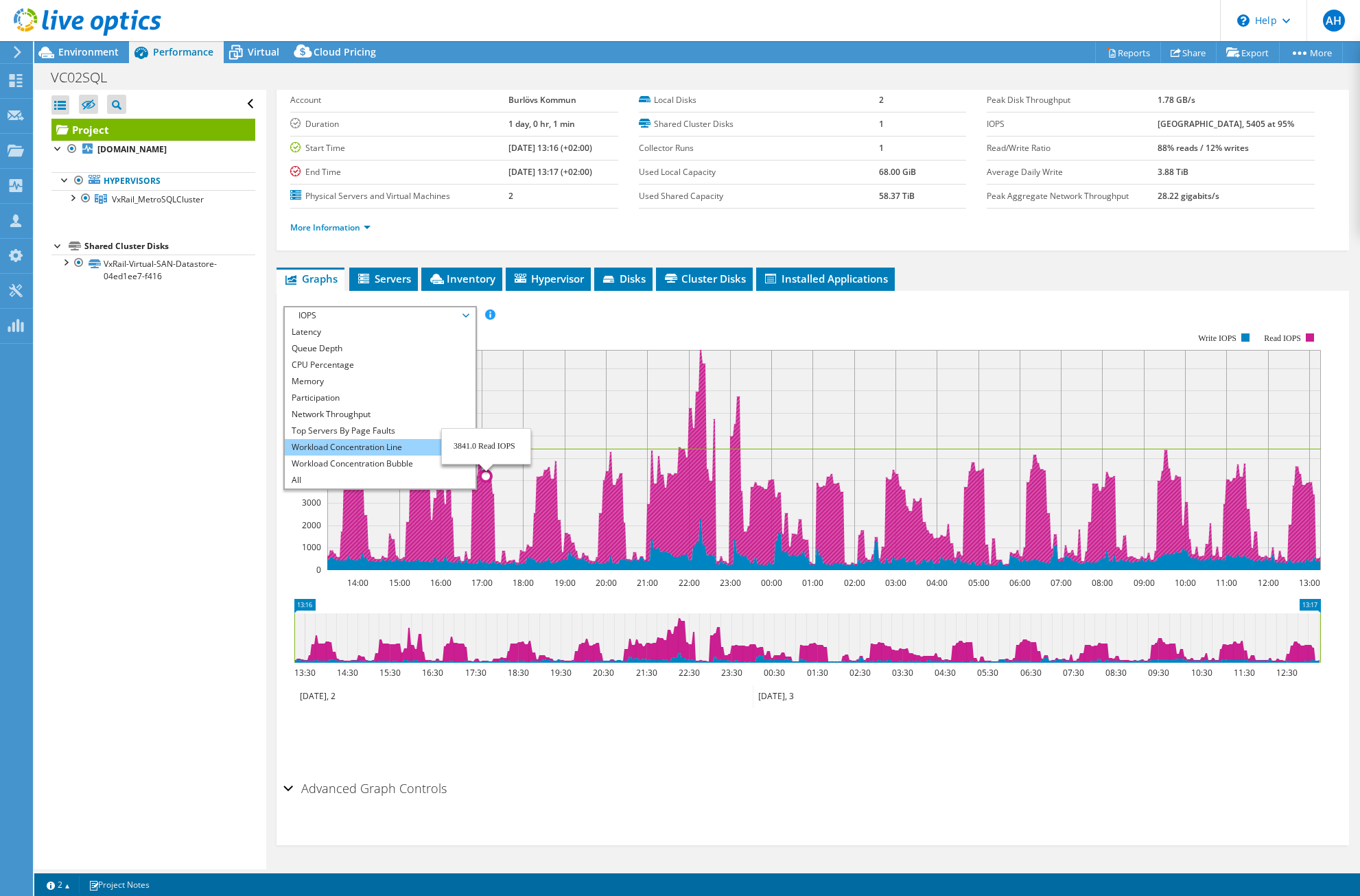
click at [406, 440] on li "Workload Concentration Line" at bounding box center [380, 447] width 190 height 16
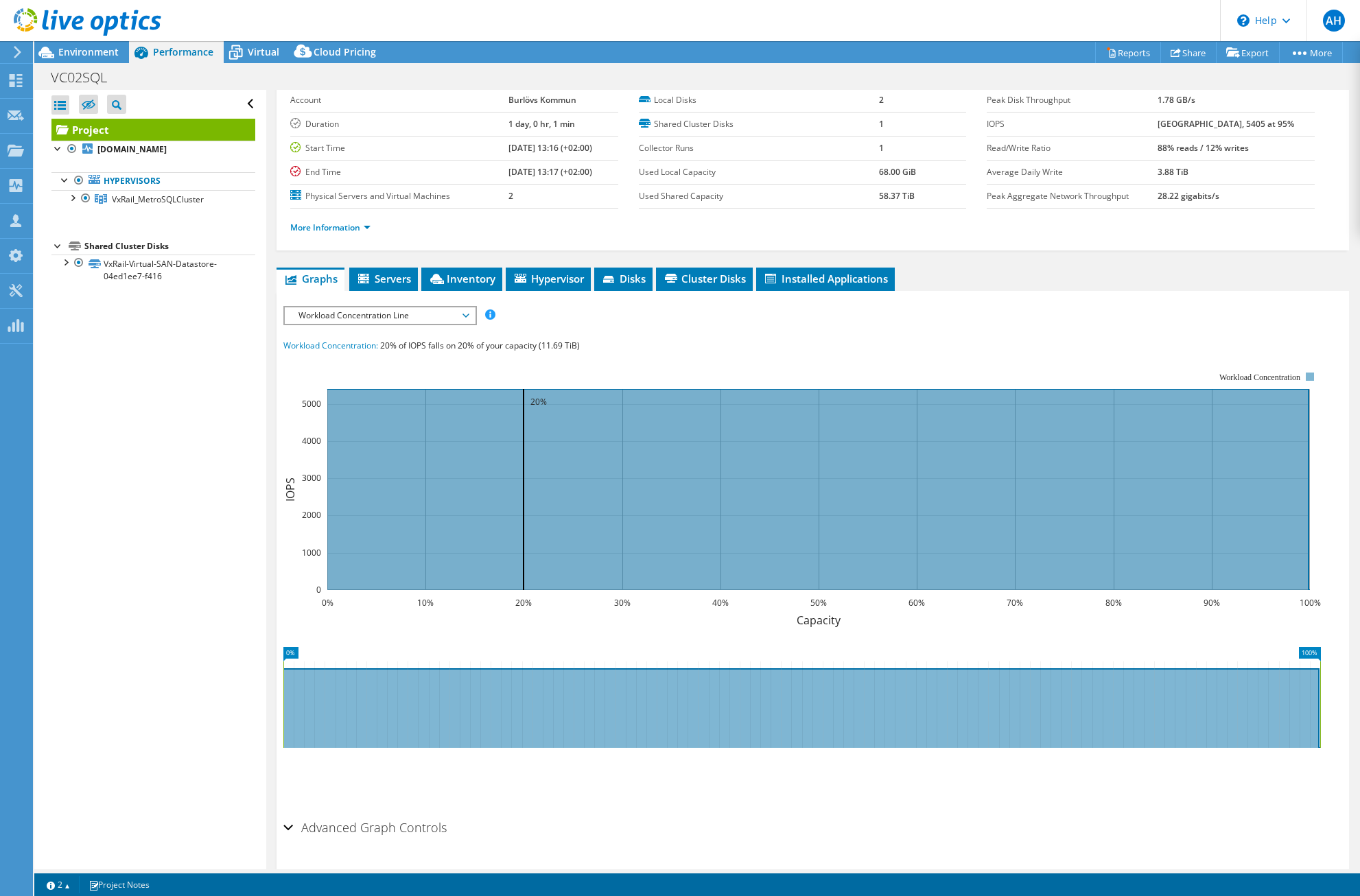
click at [464, 309] on span "Workload Concentration Line" at bounding box center [379, 316] width 177 height 16
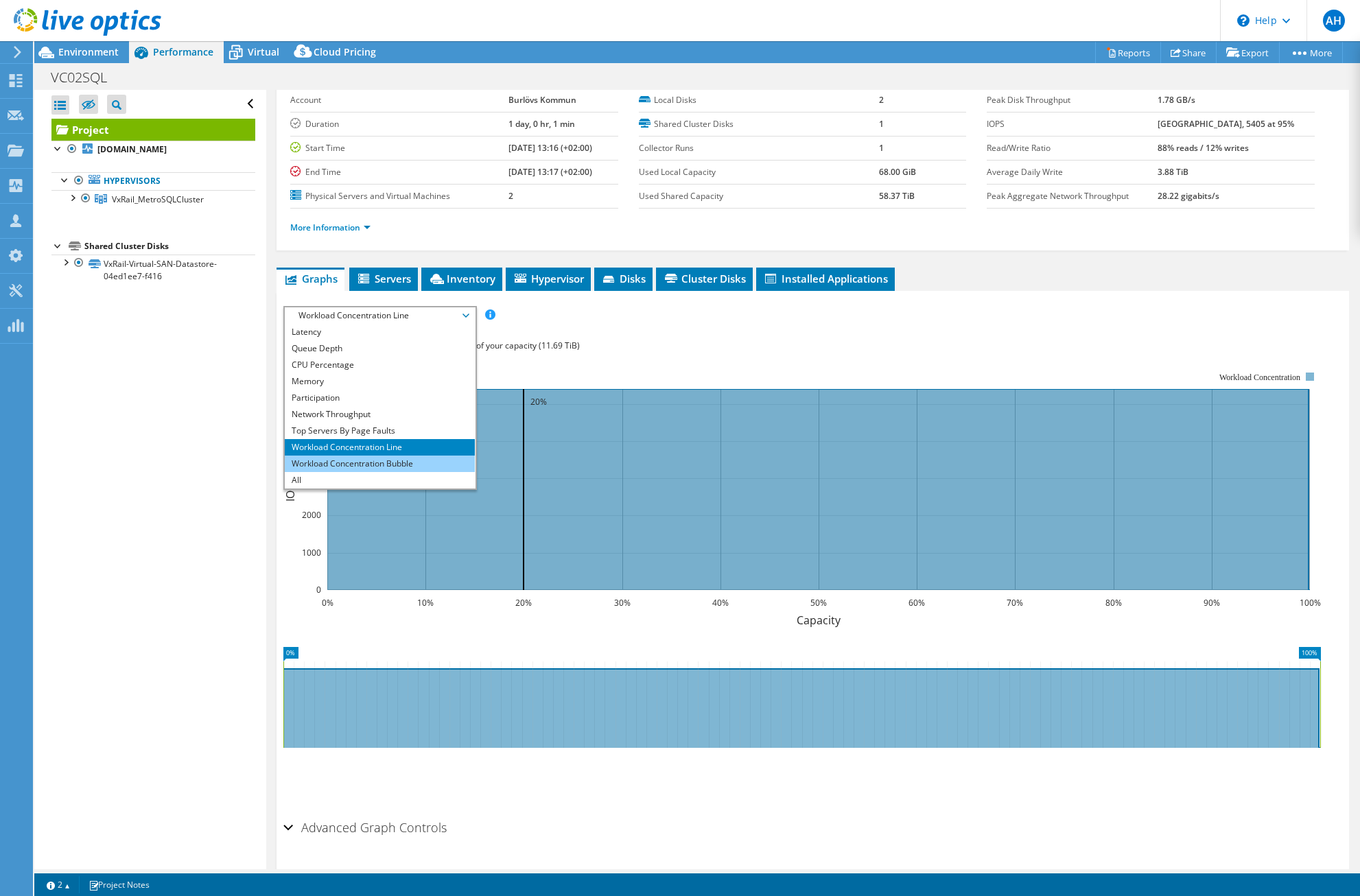
click at [412, 462] on li "Workload Concentration Bubble" at bounding box center [380, 463] width 190 height 16
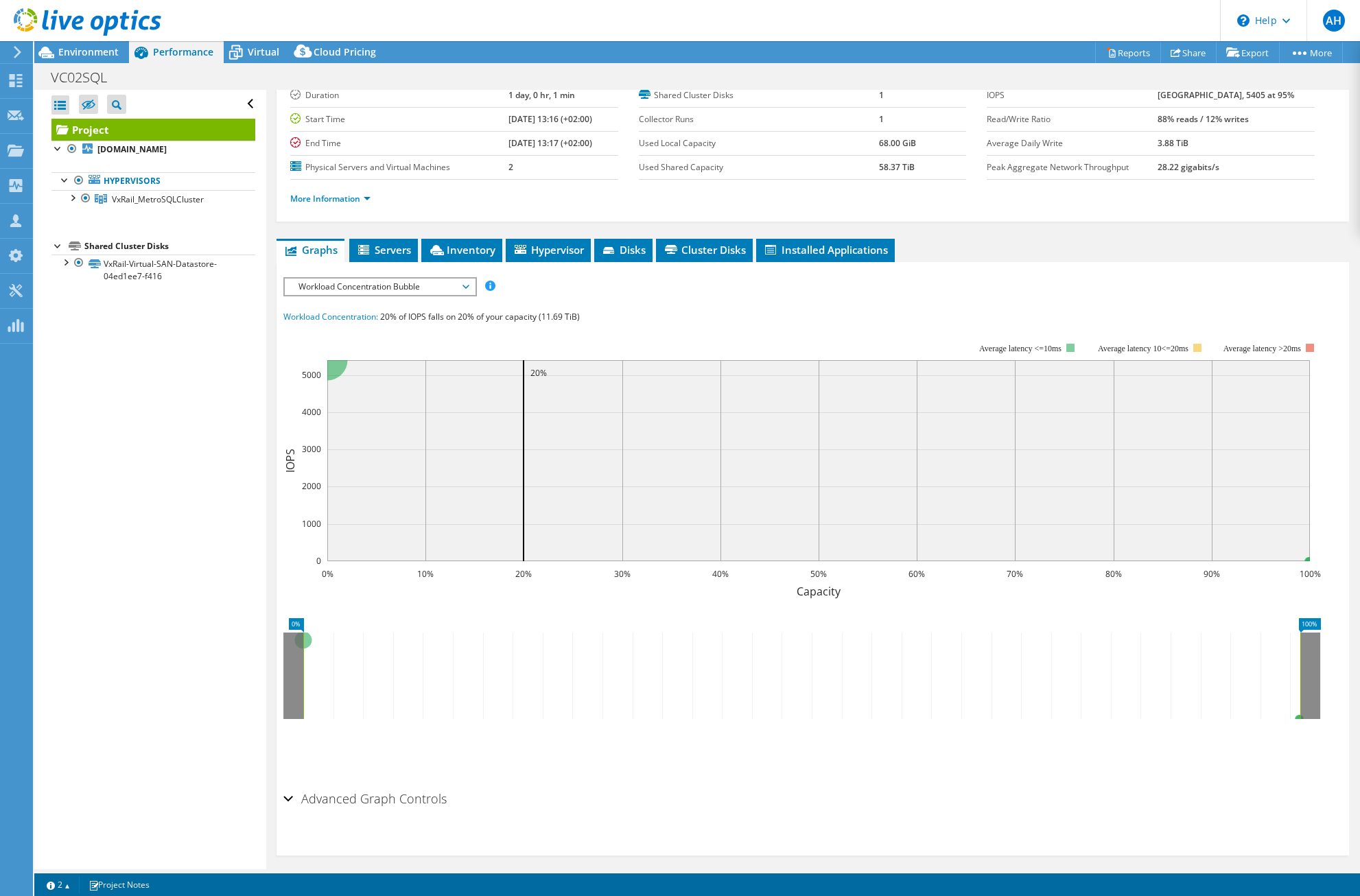
scroll to position [106, 0]
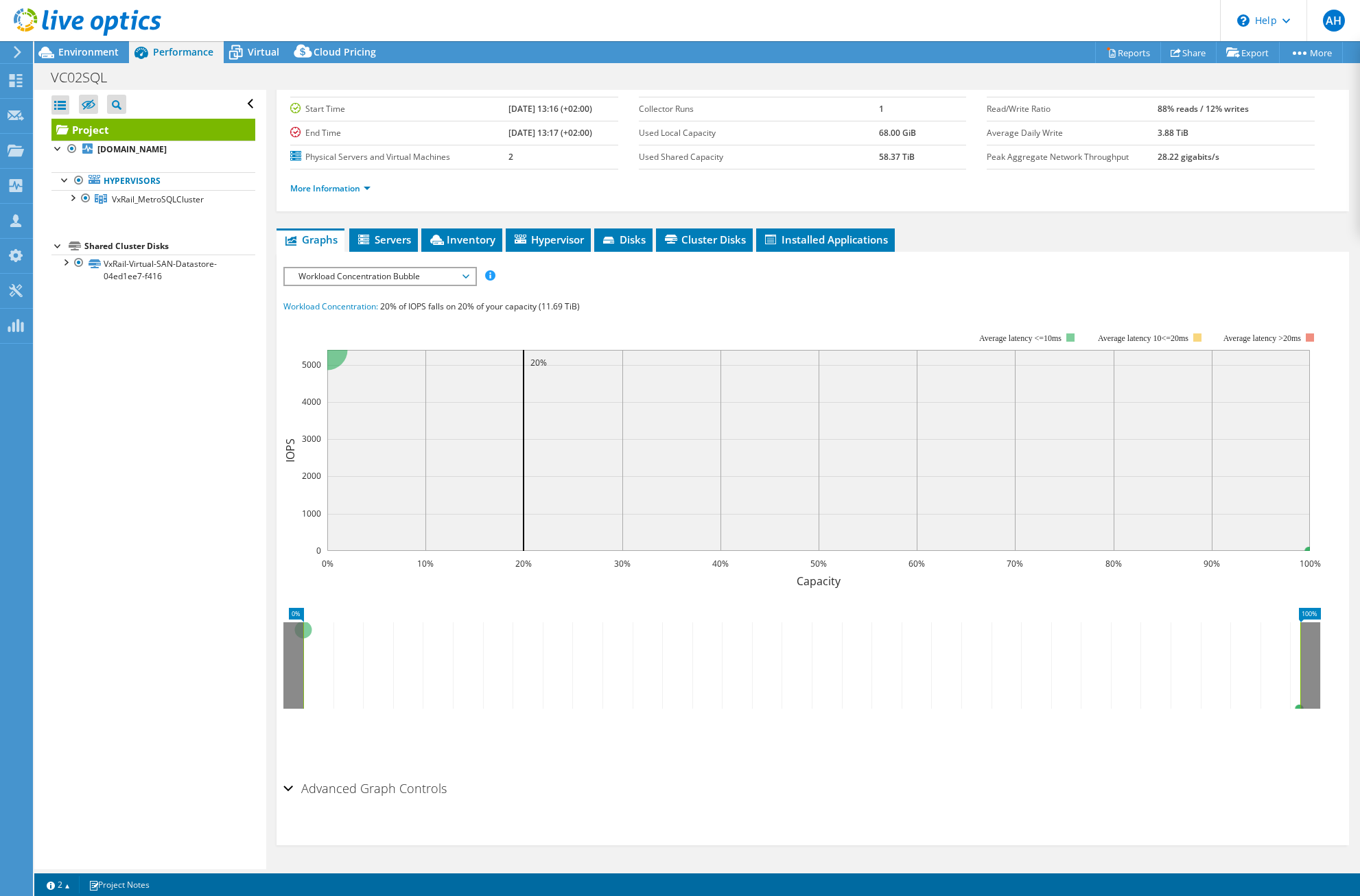
click at [331, 795] on h2 "Advanced Graph Controls" at bounding box center [365, 788] width 163 height 27
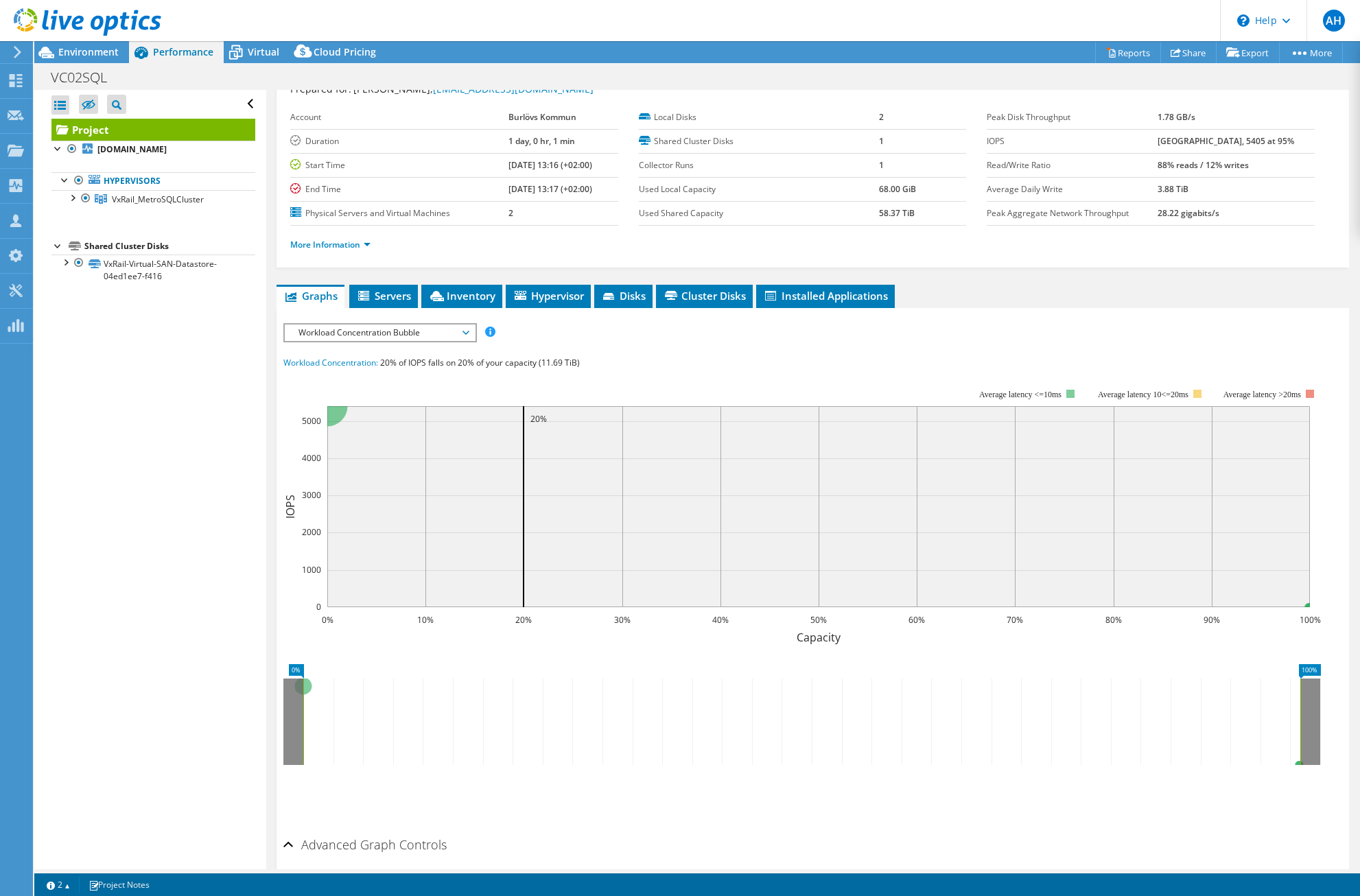
scroll to position [0, 0]
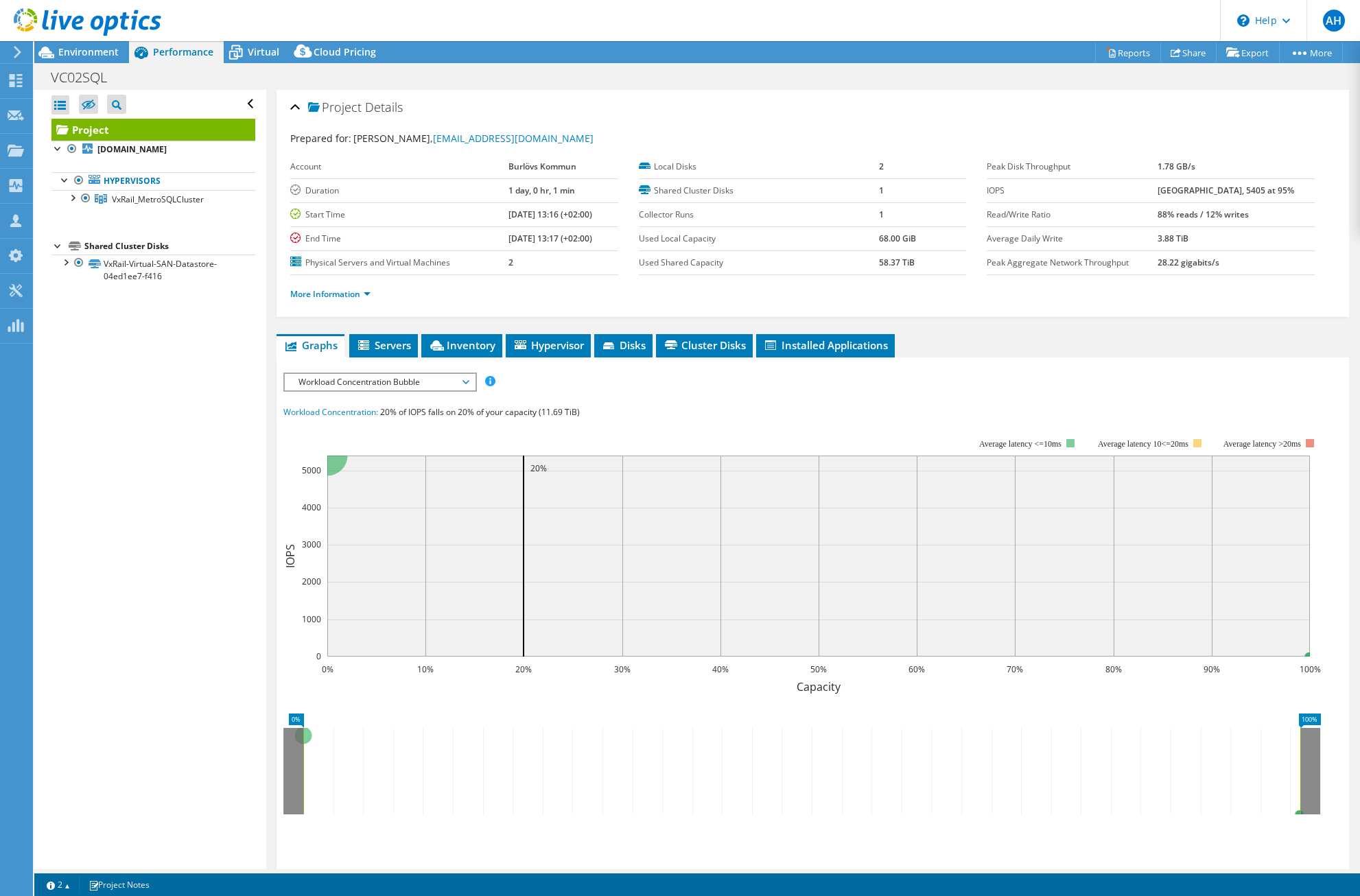
click at [431, 373] on div "Workload Concentration Bubble IOPS Disk Throughput IO Size Latency Queue Depth …" at bounding box center [380, 382] width 193 height 19
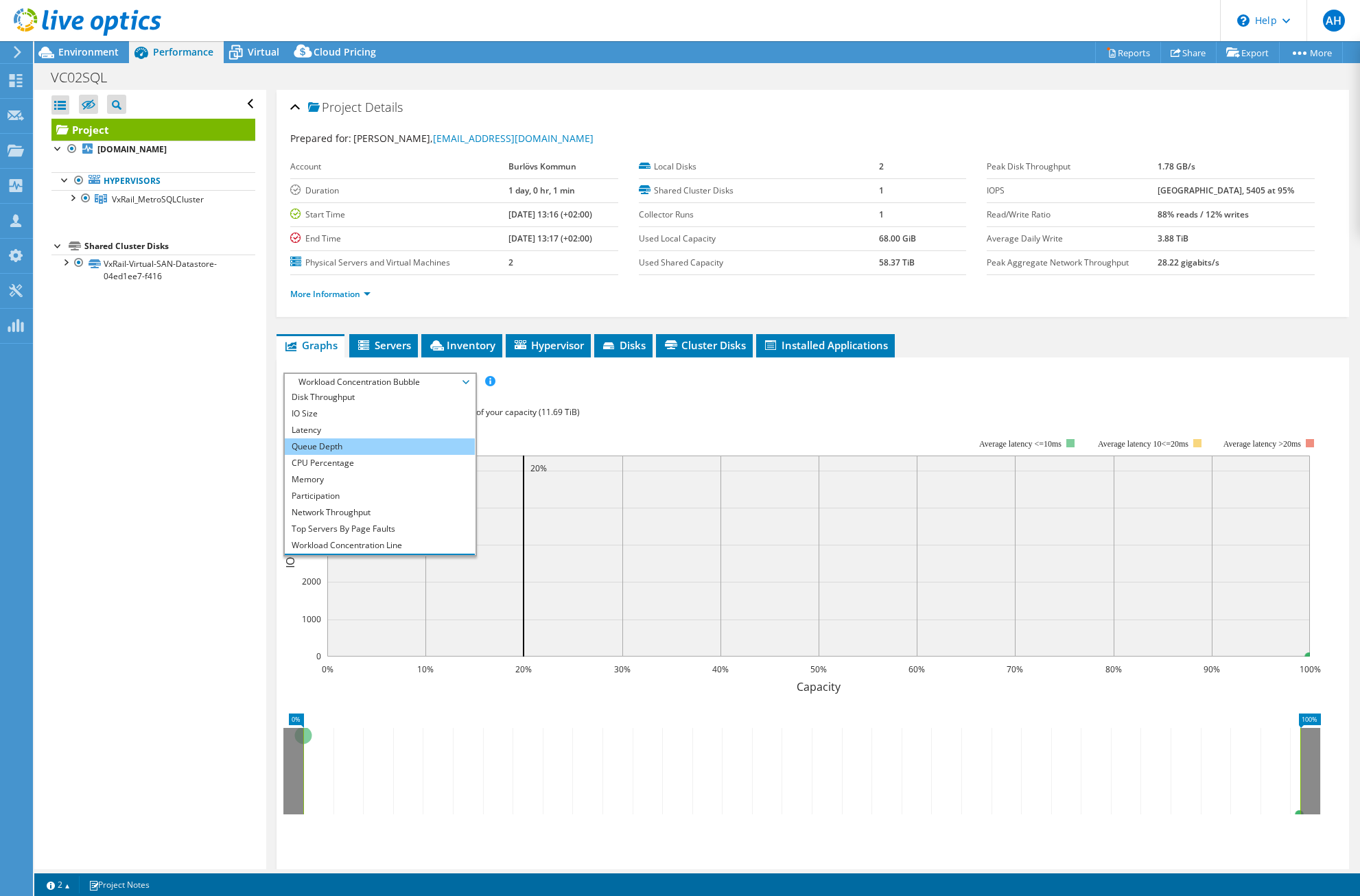
scroll to position [49, 0]
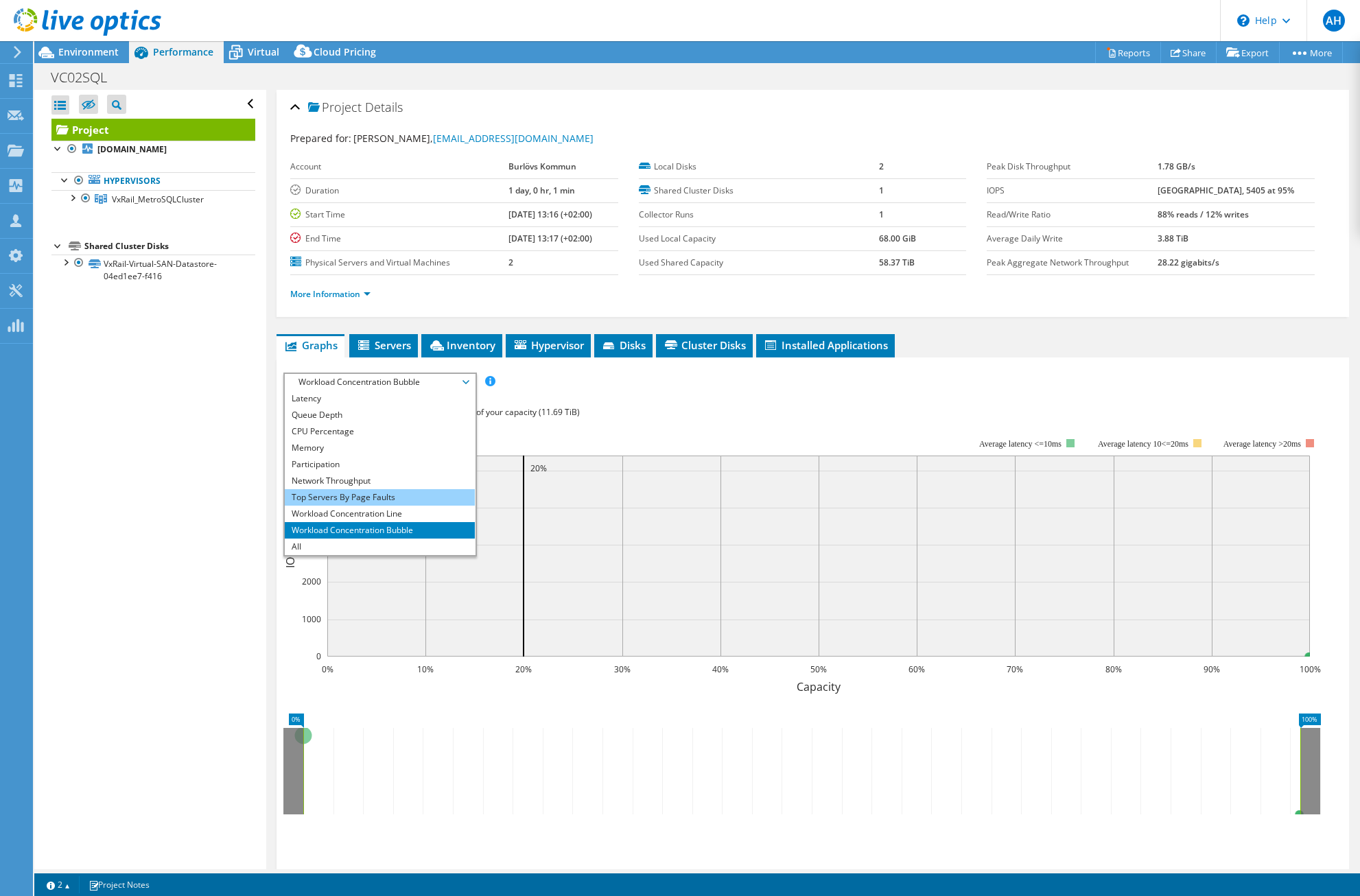
click at [422, 503] on li "Top Servers By Page Faults" at bounding box center [380, 497] width 190 height 16
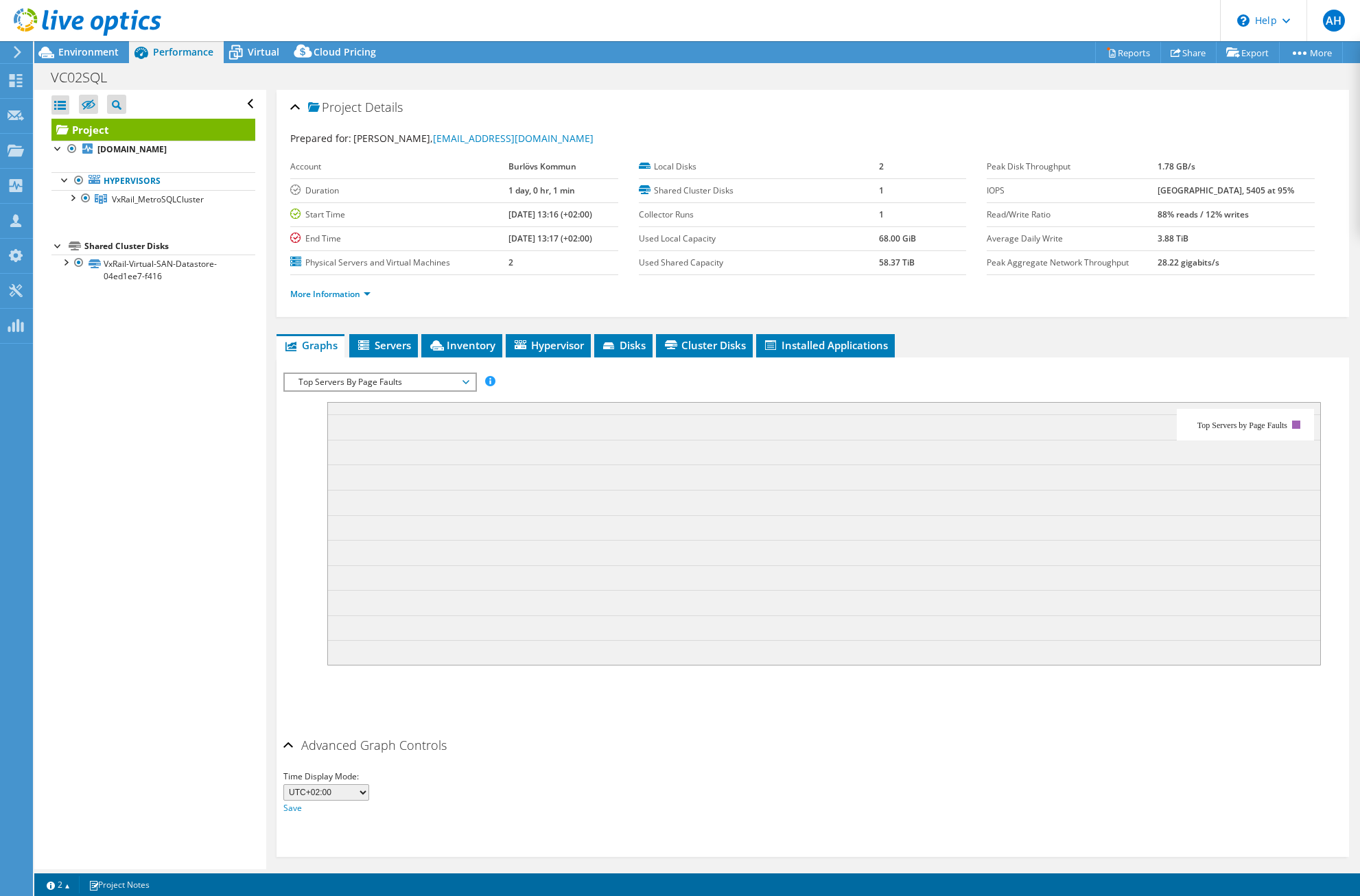
click at [331, 346] on span "Graphs" at bounding box center [310, 345] width 54 height 13
click at [407, 379] on span "Top Servers By Page Faults" at bounding box center [379, 382] width 177 height 16
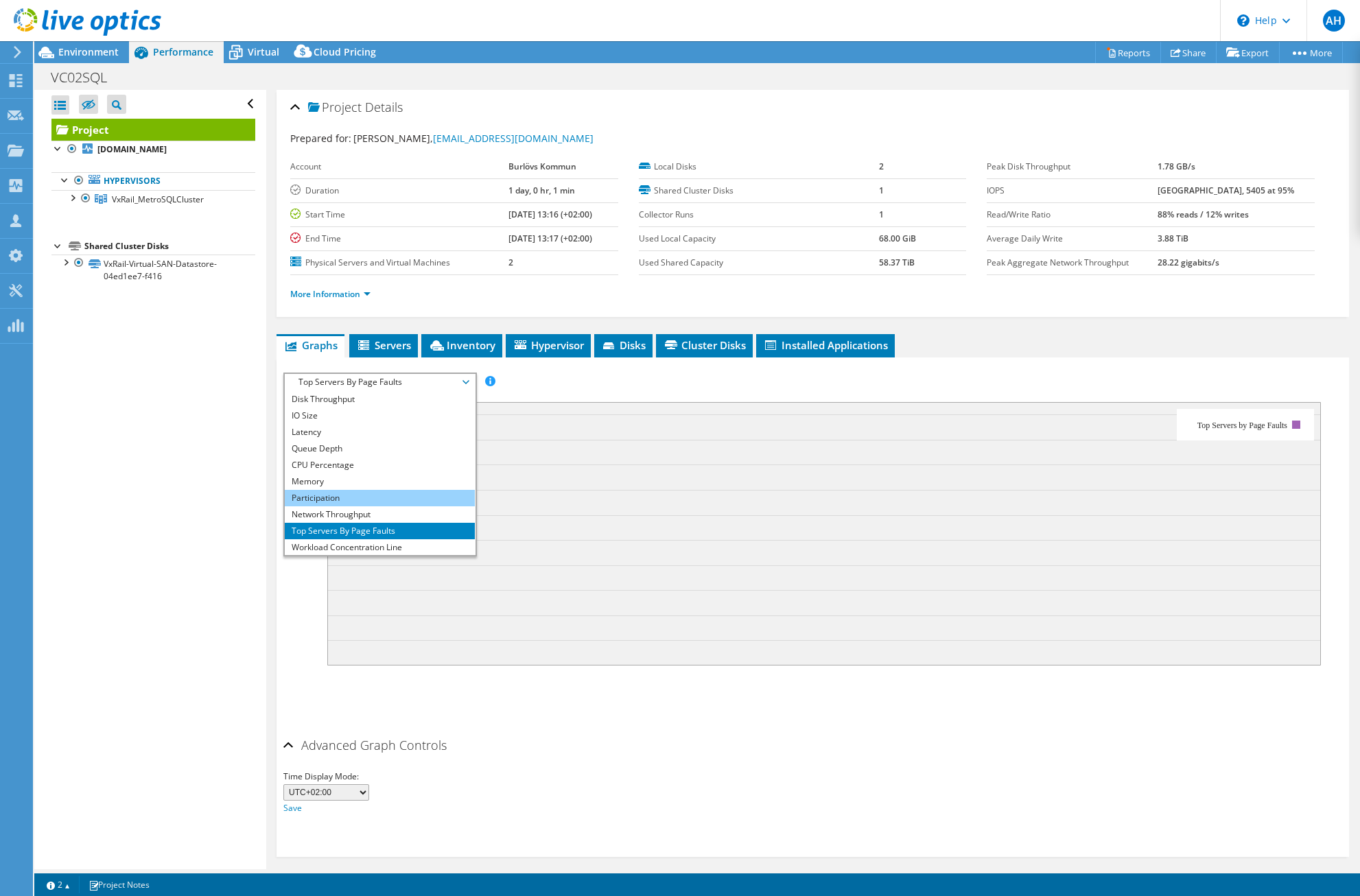
scroll to position [0, 0]
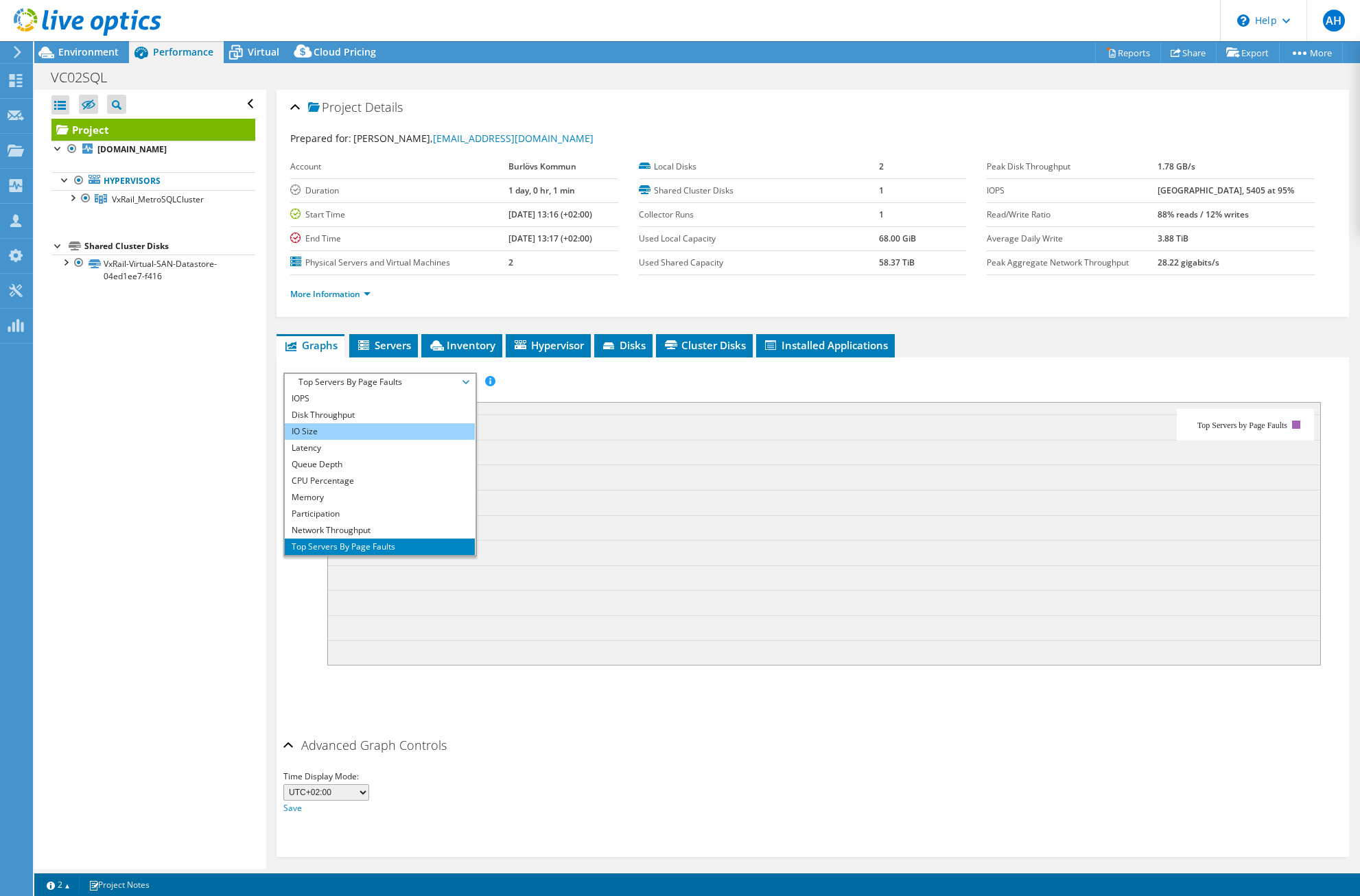
click at [386, 433] on li "IO Size" at bounding box center [380, 431] width 190 height 16
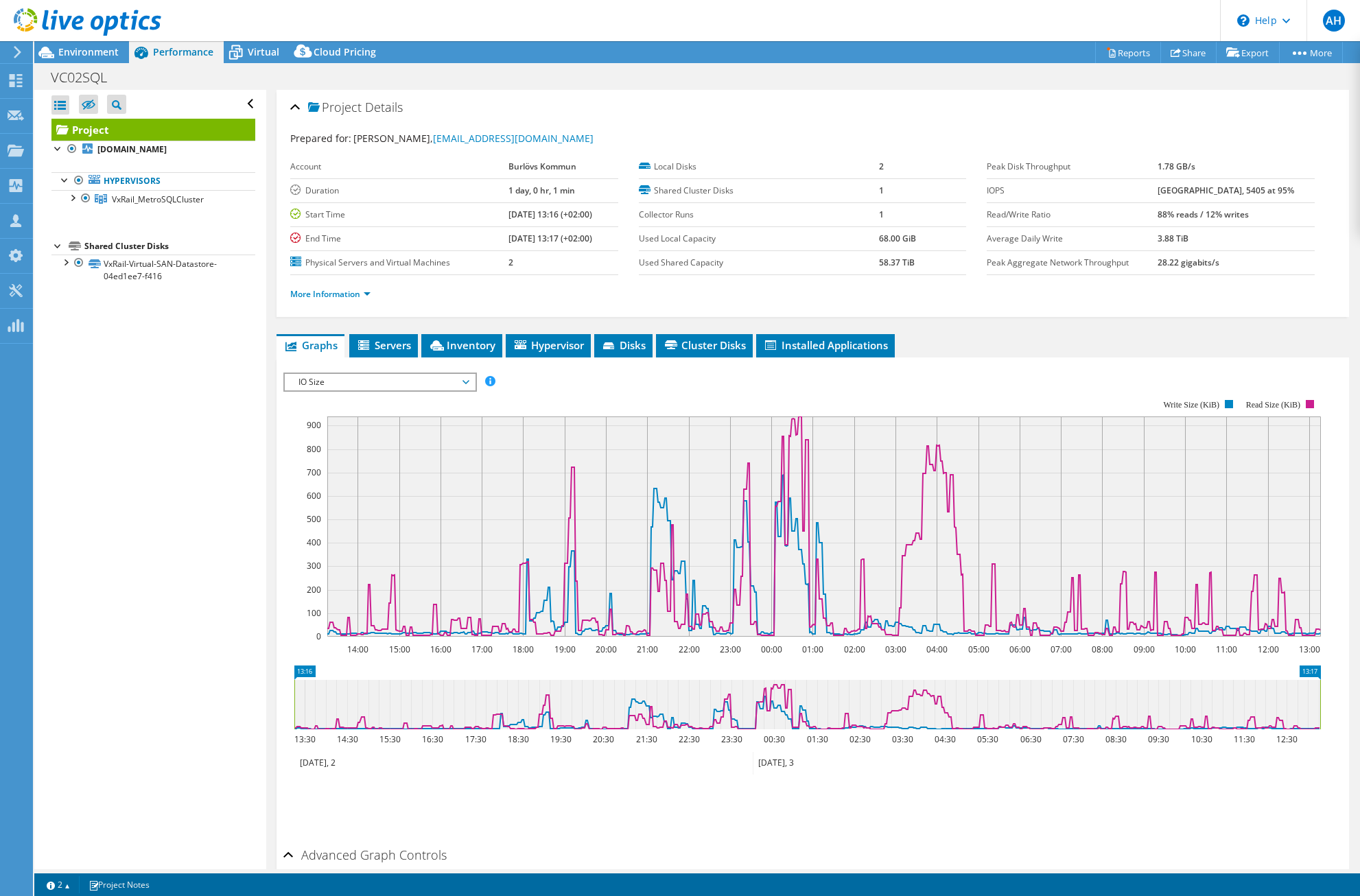
click at [582, 32] on header "AH Channel Partner andreas holmstrom andreas.holmstrom@advania.se ADVANIA My Pr…" at bounding box center [680, 20] width 1360 height 41
